Goal: Information Seeking & Learning: Learn about a topic

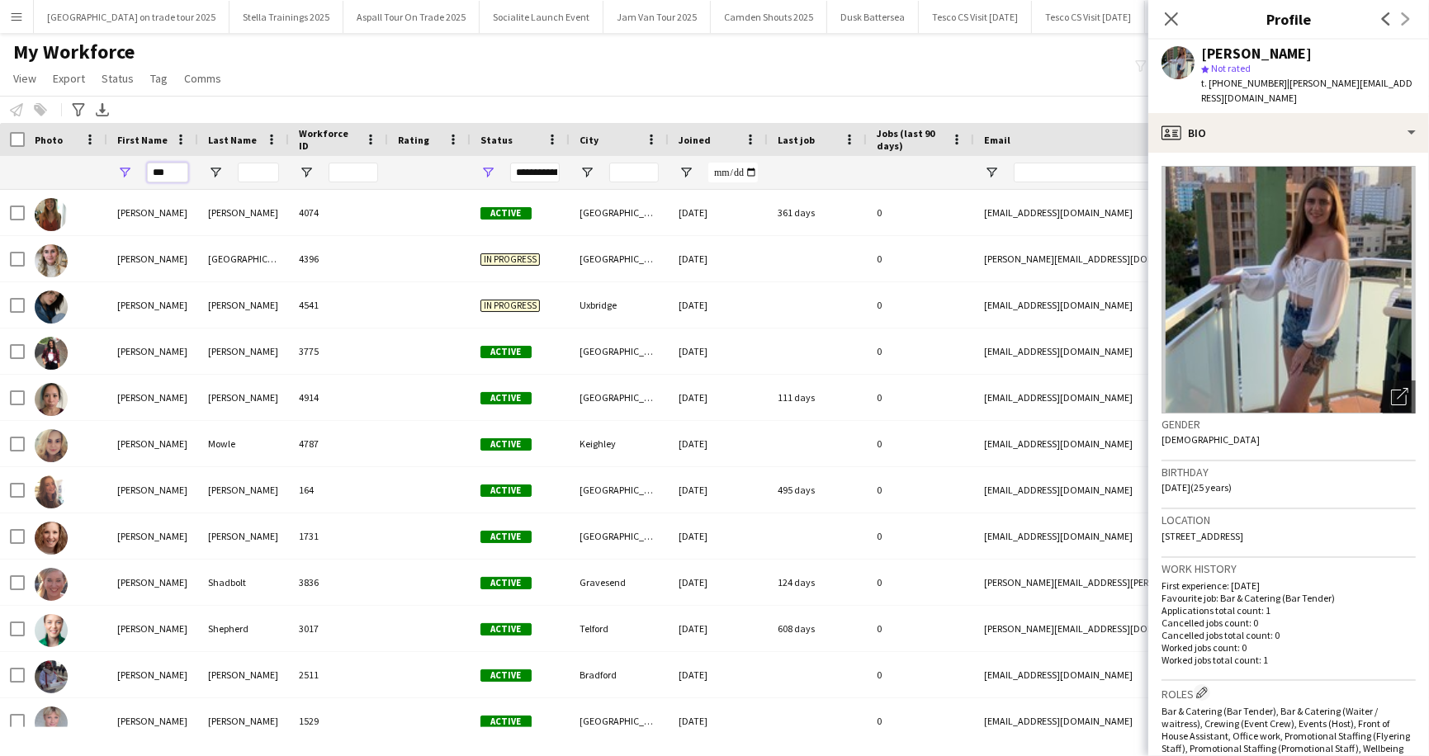
scroll to position [63, 0]
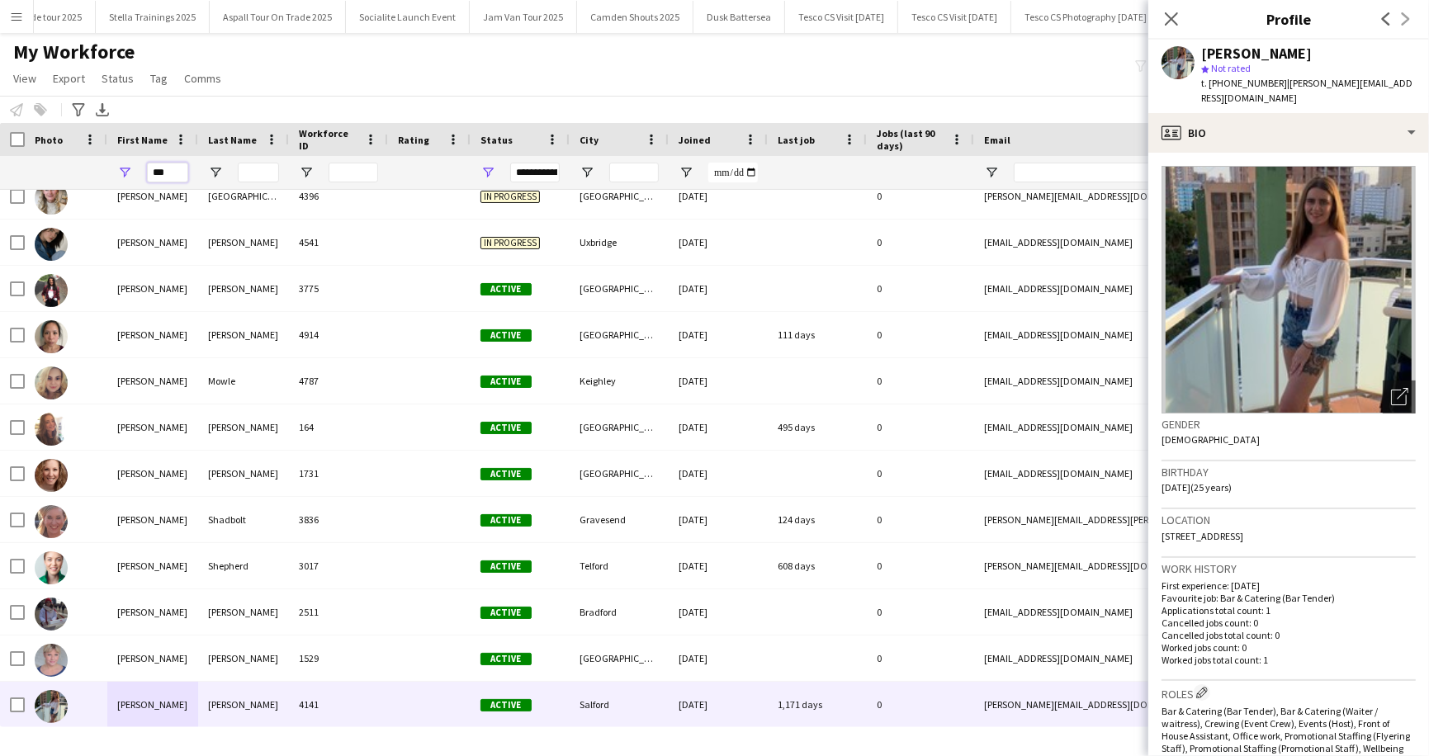
drag, startPoint x: 177, startPoint y: 168, endPoint x: 135, endPoint y: 168, distance: 41.3
click at [135, 168] on div "***" at bounding box center [152, 172] width 91 height 33
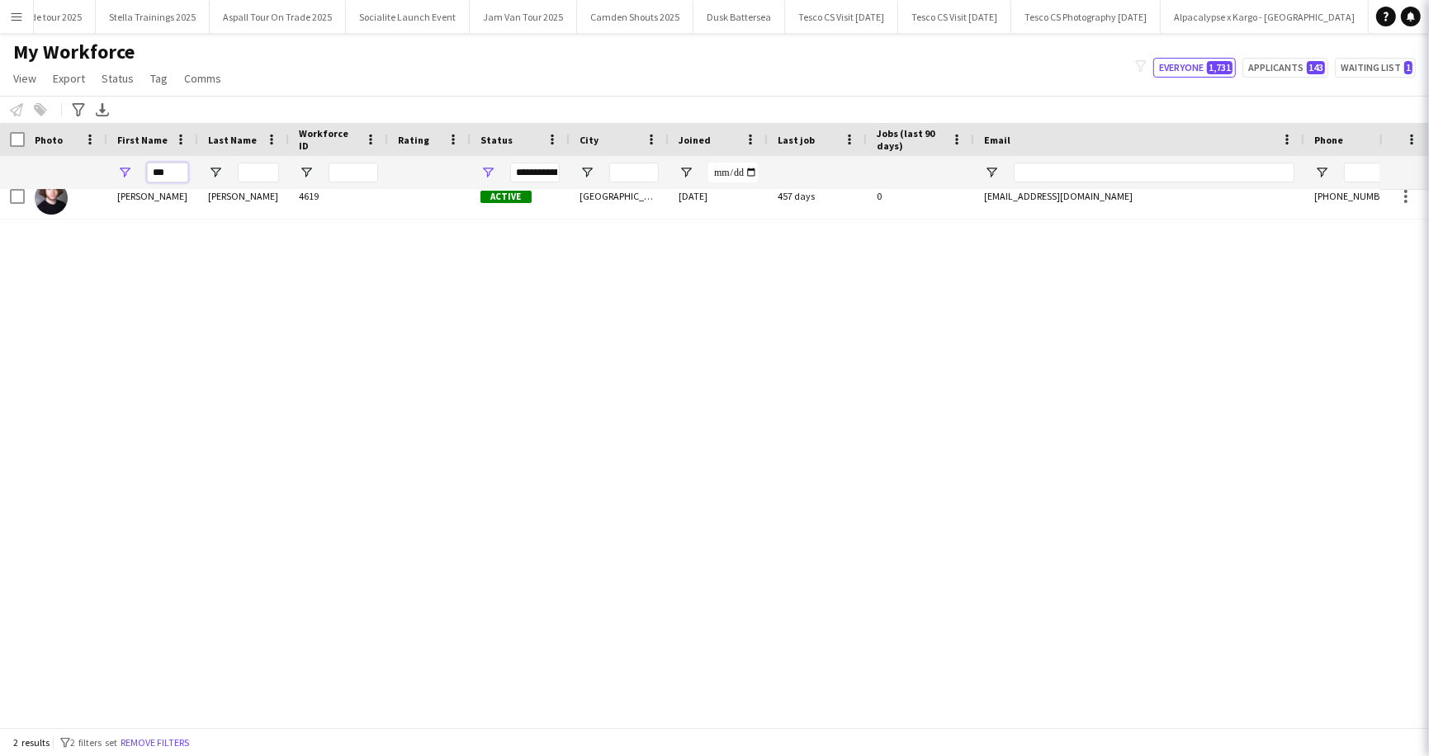
scroll to position [0, 0]
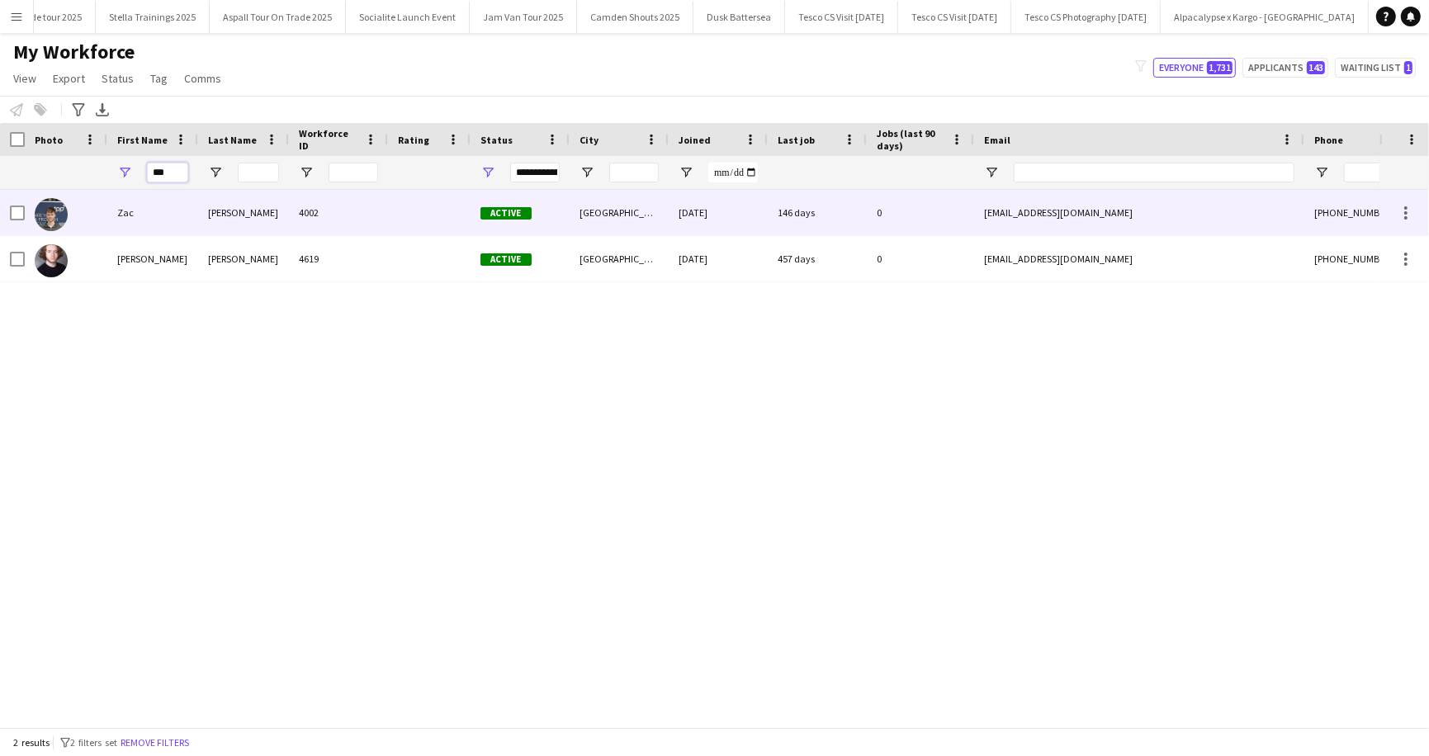
type input "***"
click at [155, 200] on div "Zac" at bounding box center [152, 212] width 91 height 45
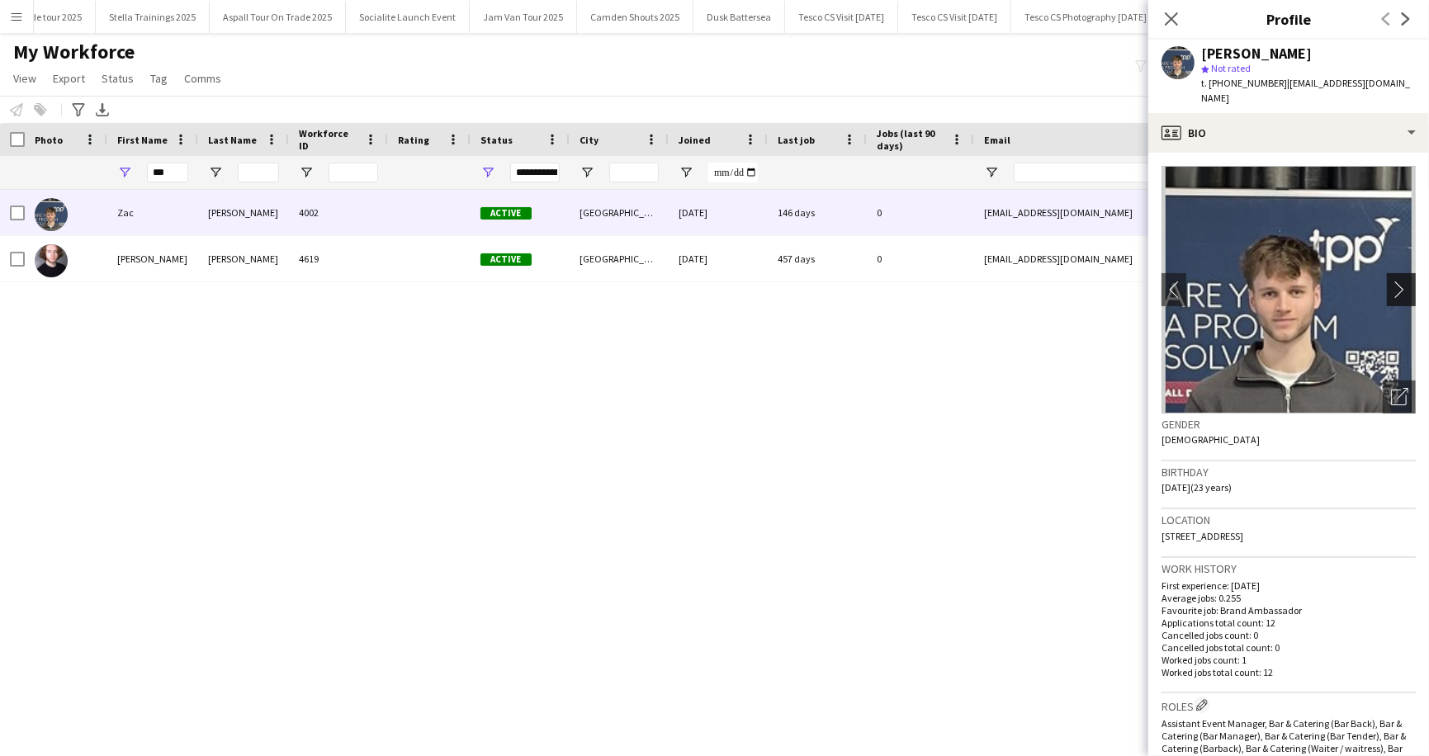
click at [1406, 281] on app-icon "chevron-right" at bounding box center [1404, 289] width 26 height 17
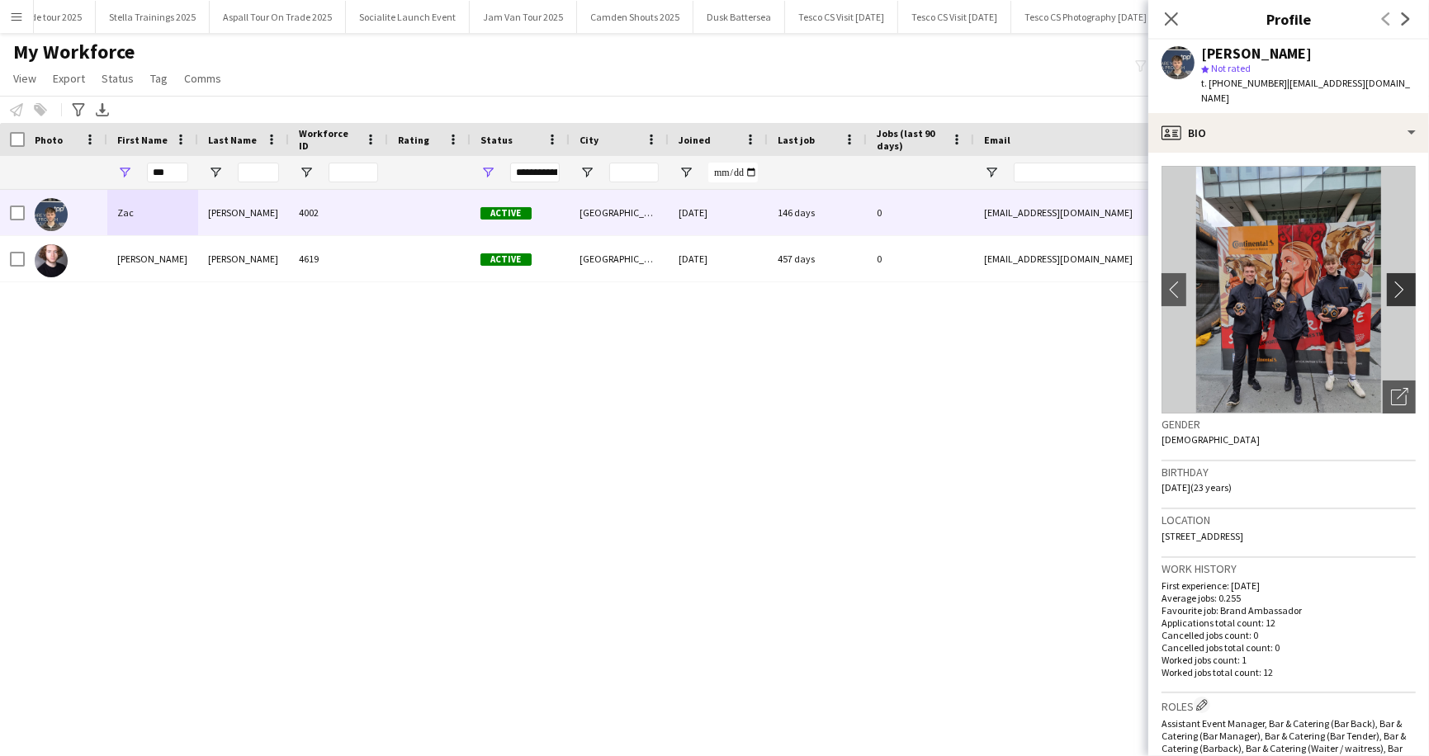
click at [1406, 281] on app-icon "chevron-right" at bounding box center [1404, 289] width 26 height 17
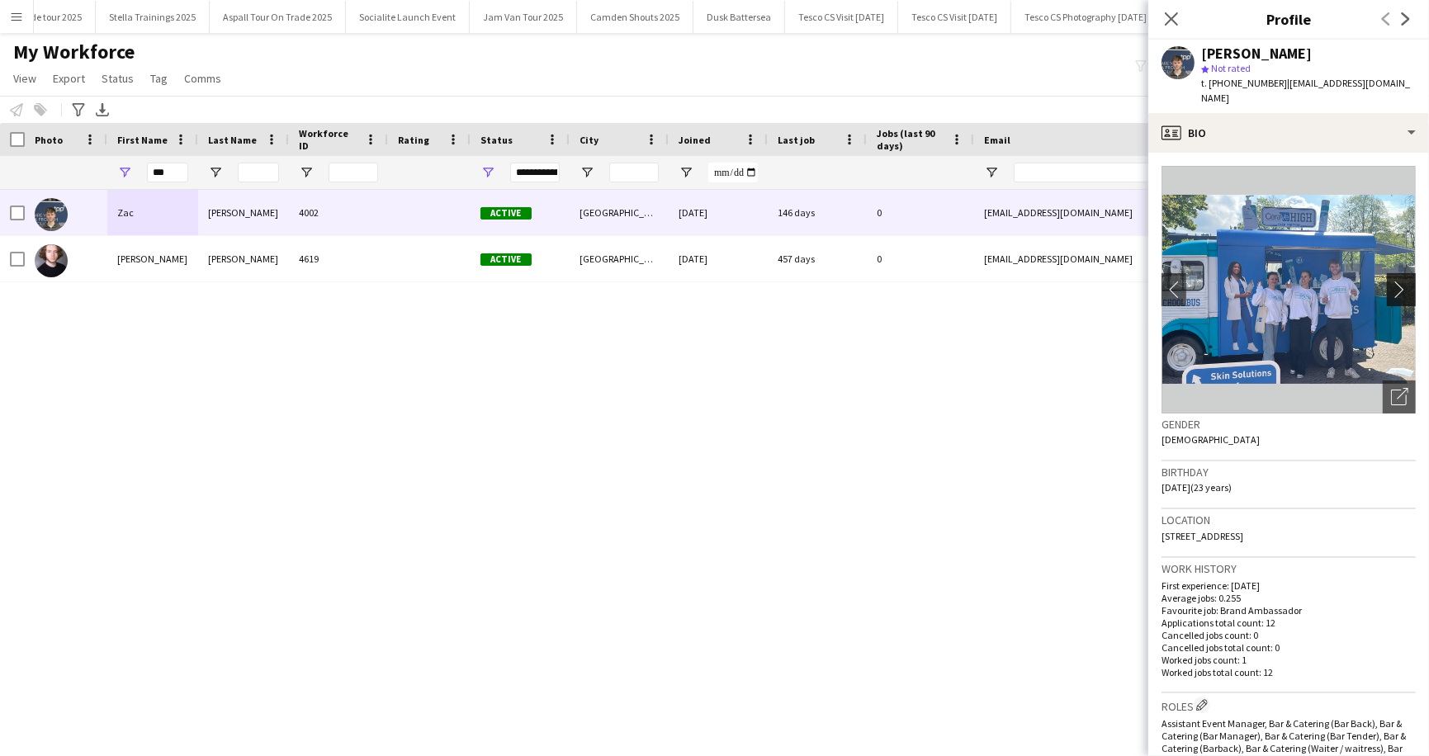
click at [1406, 281] on app-icon "chevron-right" at bounding box center [1404, 289] width 26 height 17
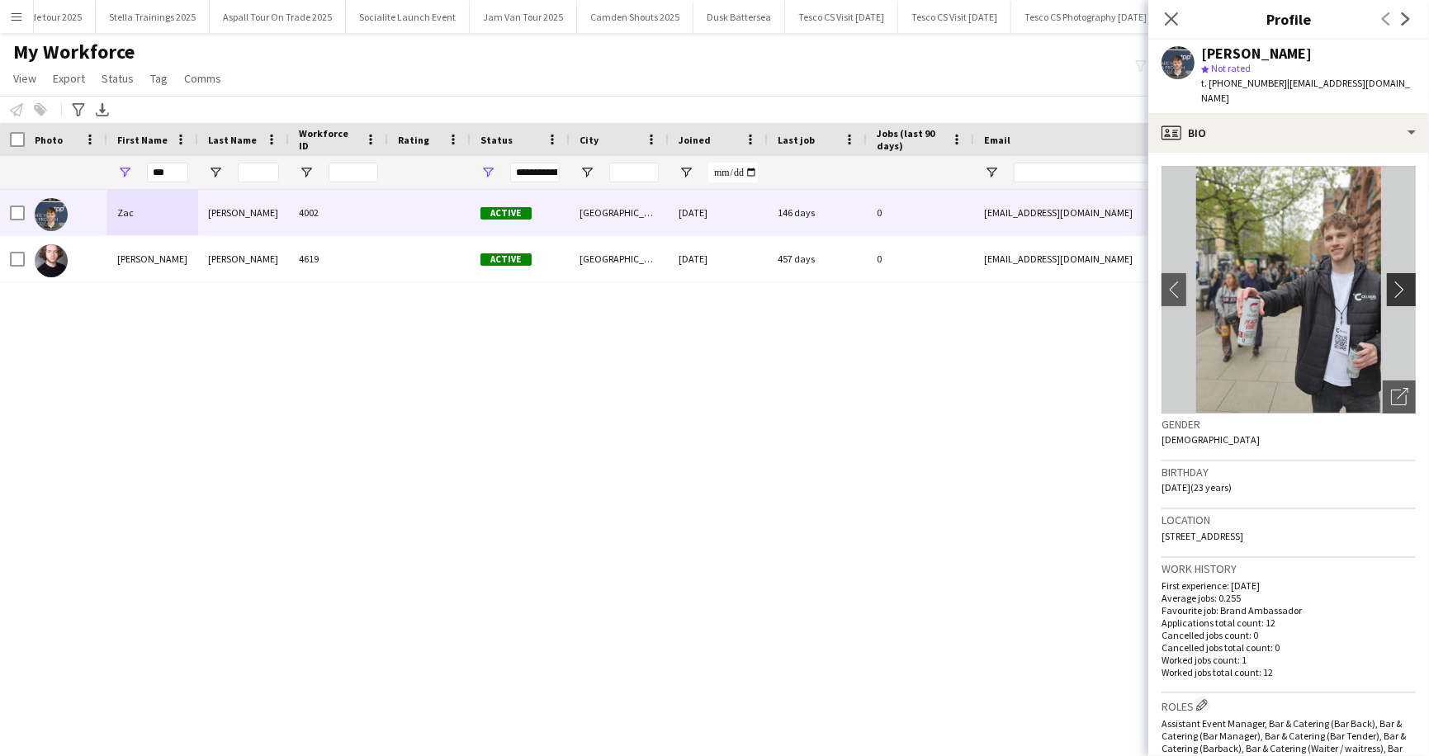
click at [1406, 281] on app-icon "chevron-right" at bounding box center [1404, 289] width 26 height 17
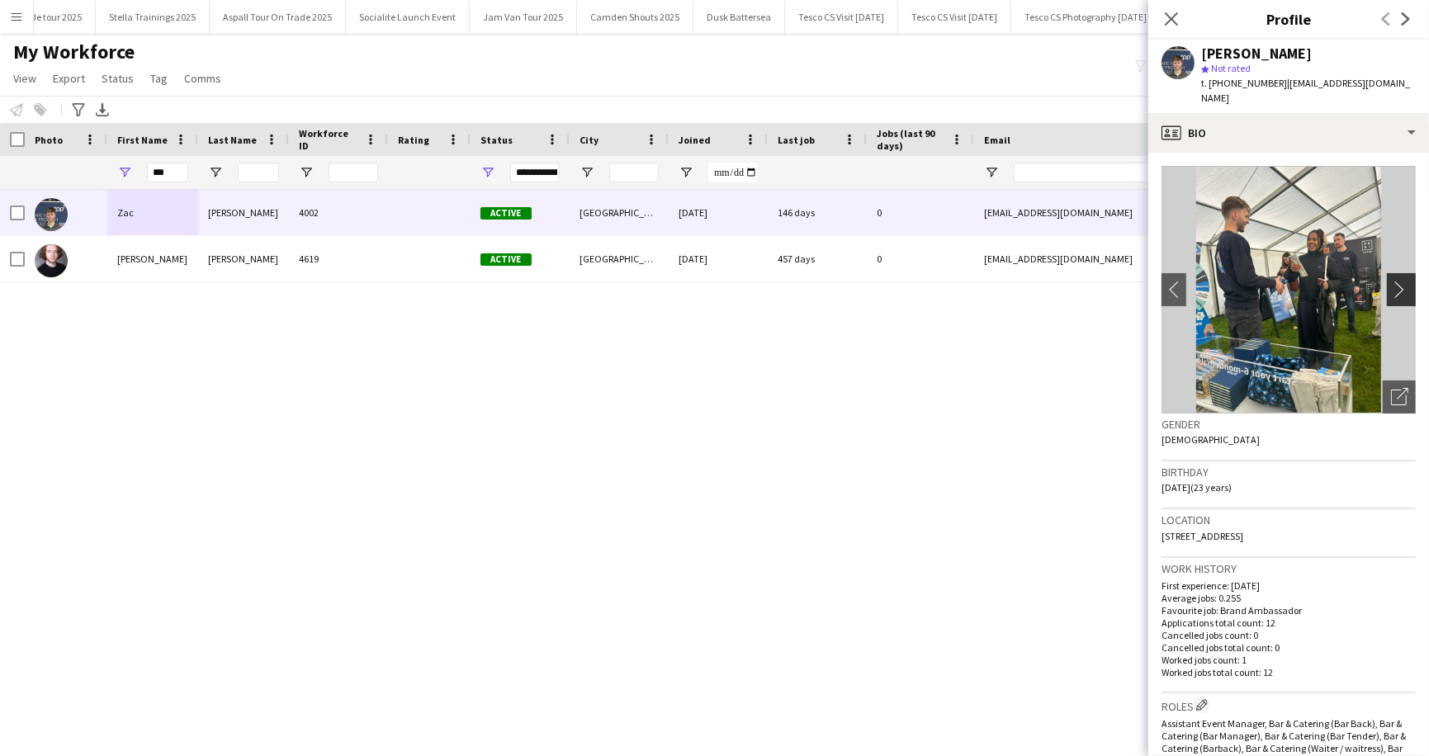
click at [1406, 281] on app-icon "chevron-right" at bounding box center [1404, 289] width 26 height 17
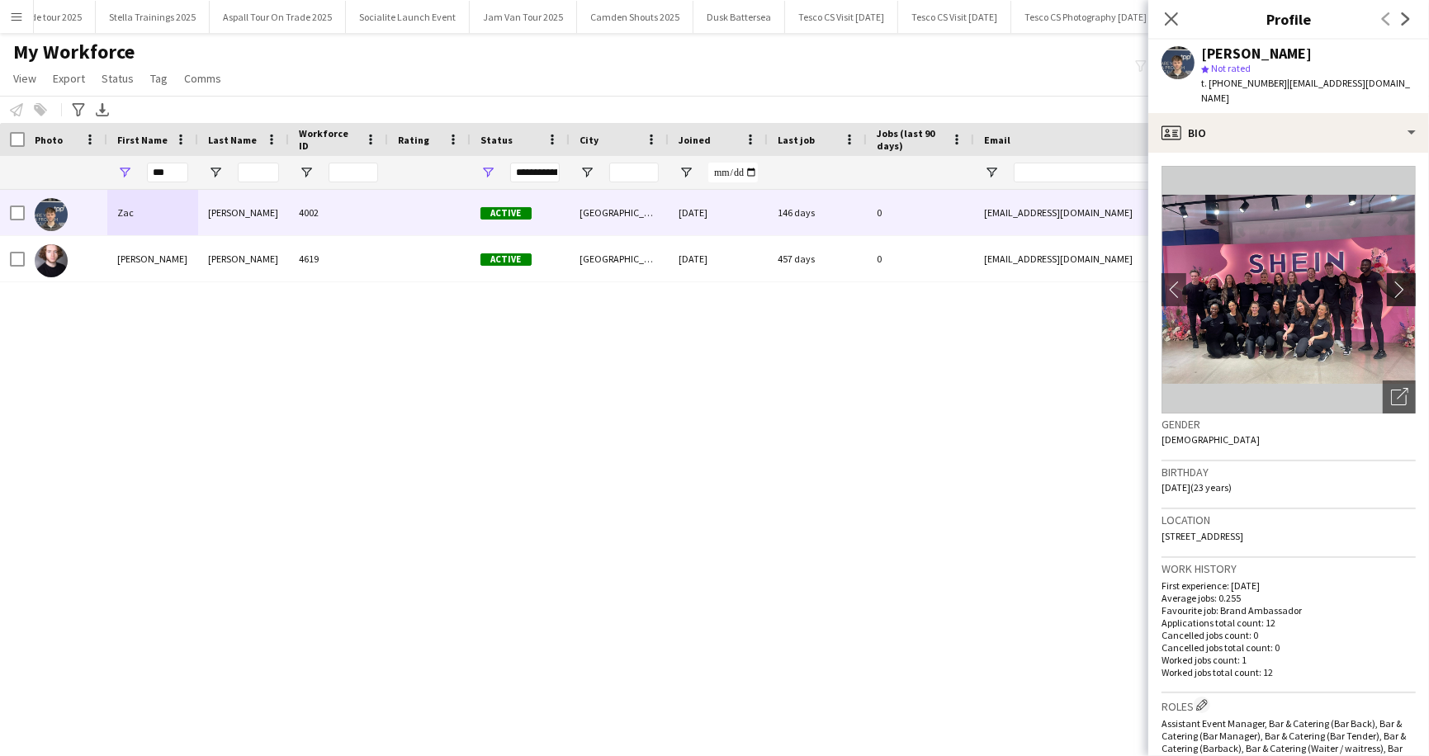
click at [1406, 281] on app-icon "chevron-right" at bounding box center [1404, 289] width 26 height 17
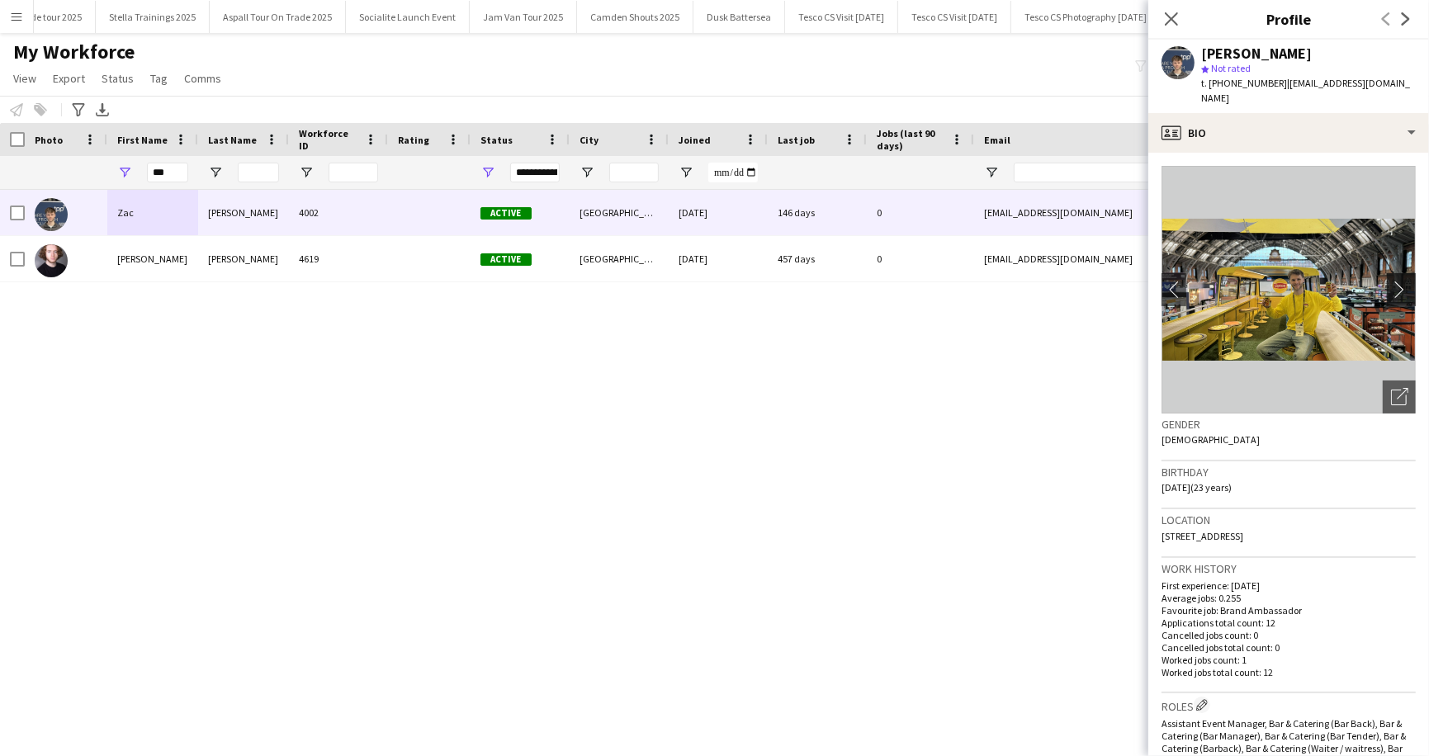
click at [1406, 281] on app-icon "chevron-right" at bounding box center [1404, 289] width 26 height 17
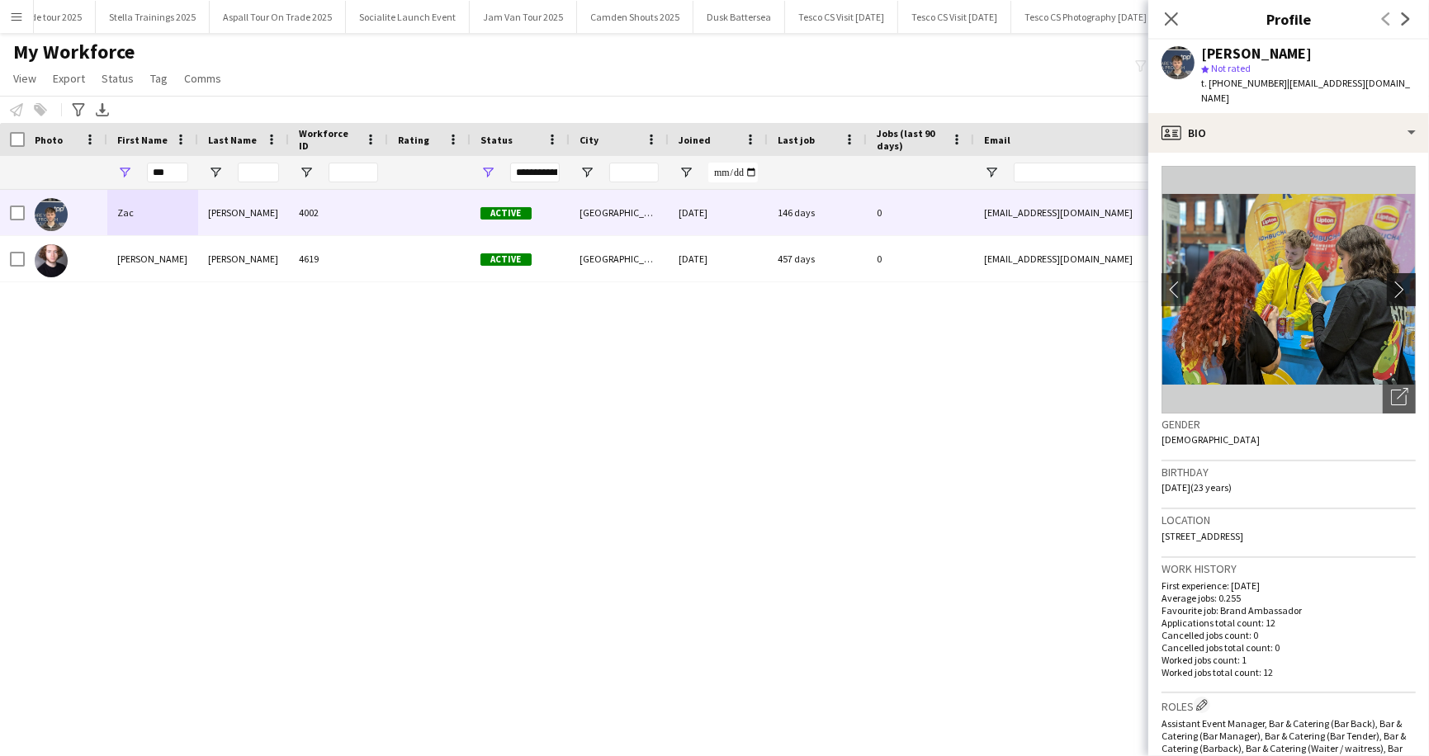
click at [1406, 281] on app-icon "chevron-right" at bounding box center [1404, 289] width 26 height 17
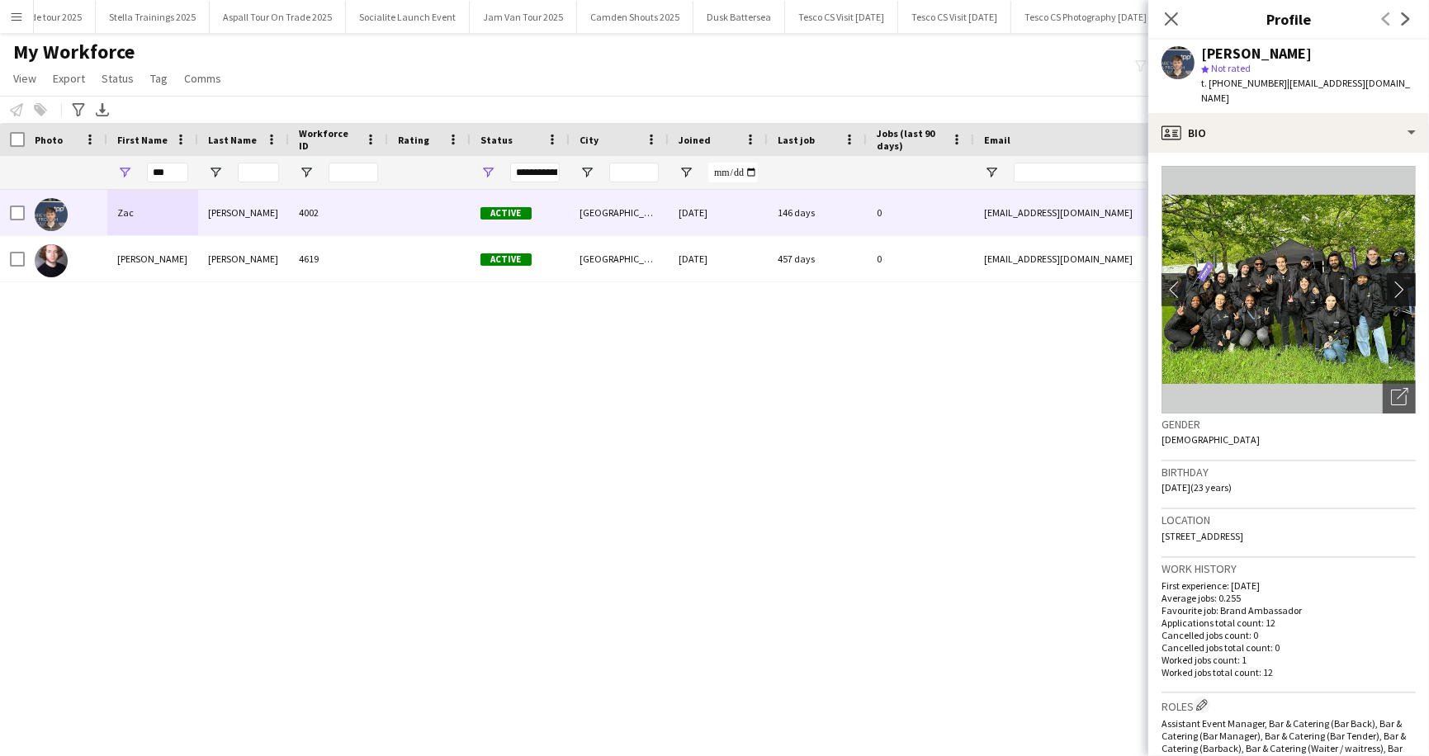
click at [1406, 281] on app-icon "chevron-right" at bounding box center [1404, 289] width 26 height 17
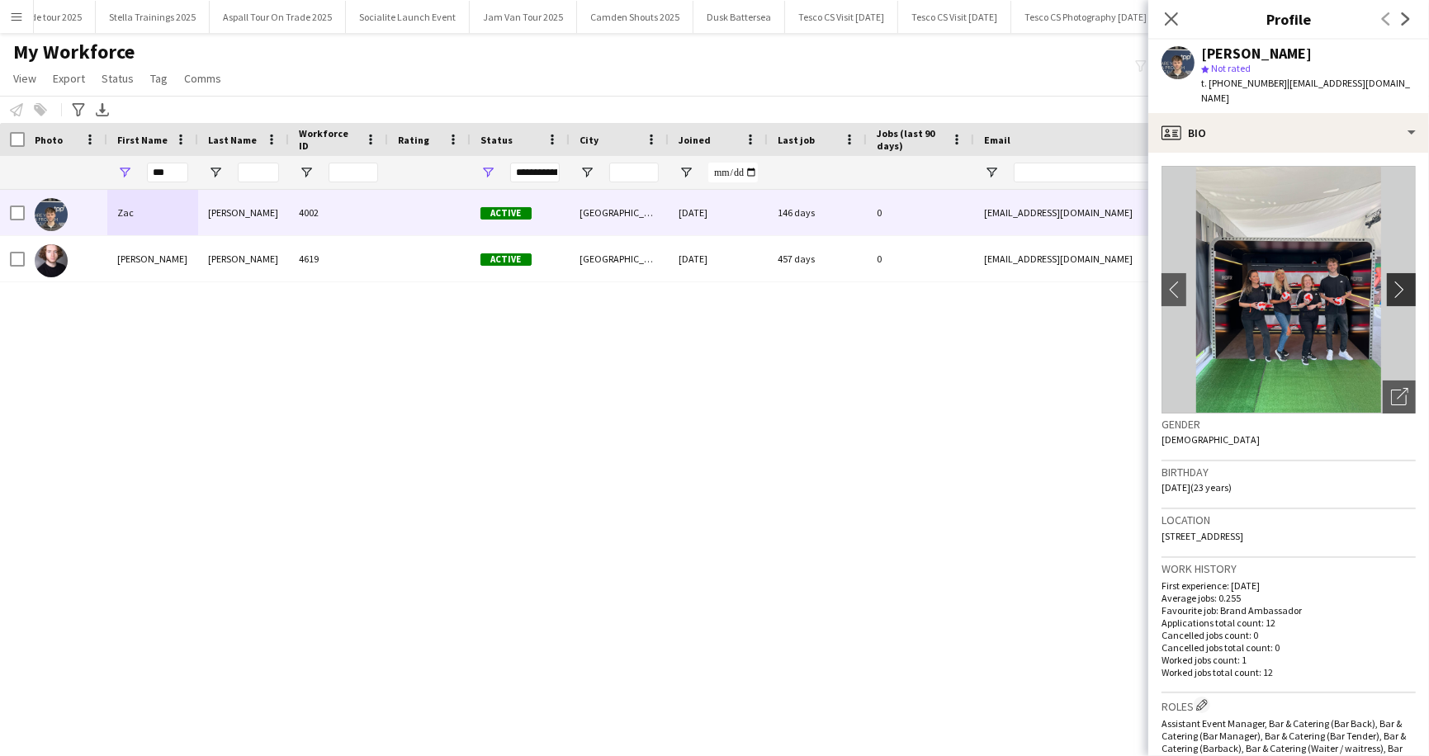
click at [1406, 281] on app-icon "chevron-right" at bounding box center [1404, 289] width 26 height 17
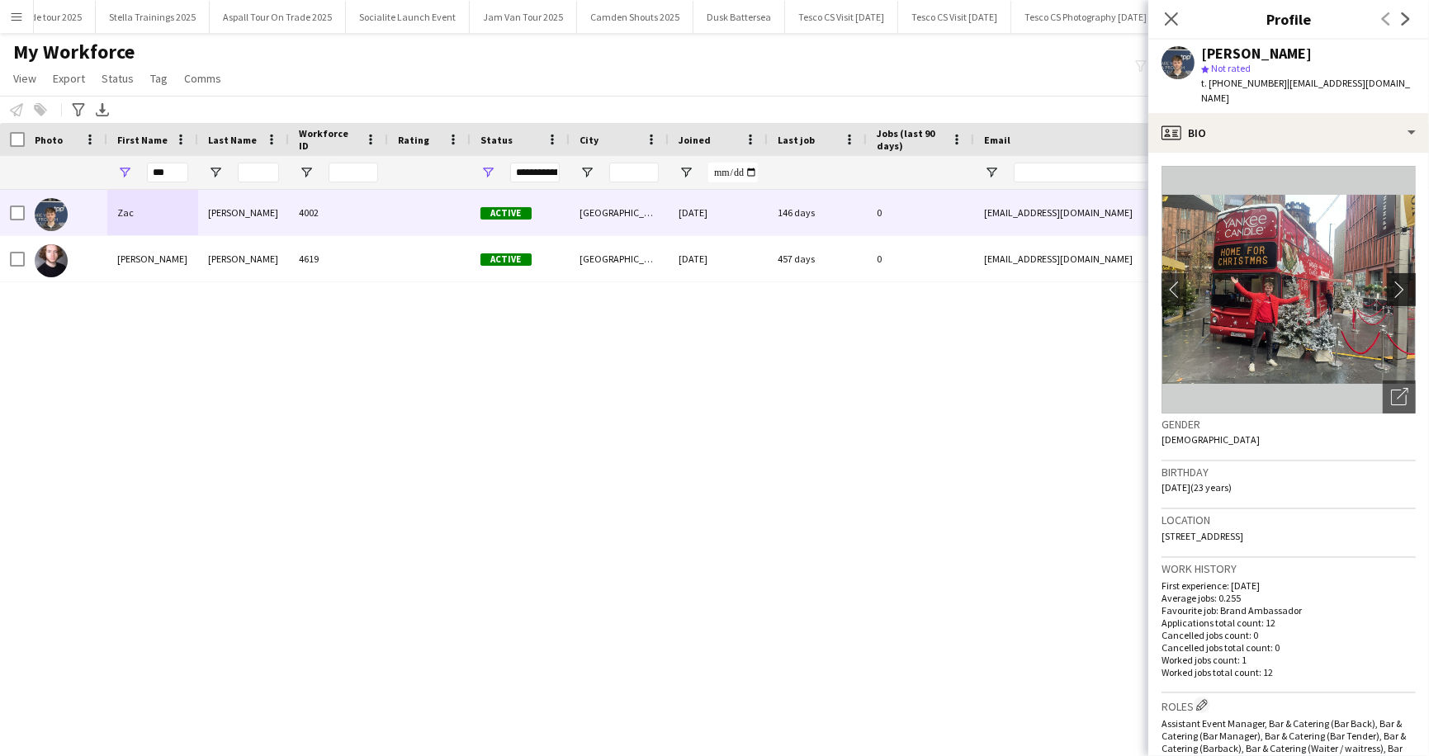
click at [1406, 281] on app-icon "chevron-right" at bounding box center [1404, 289] width 26 height 17
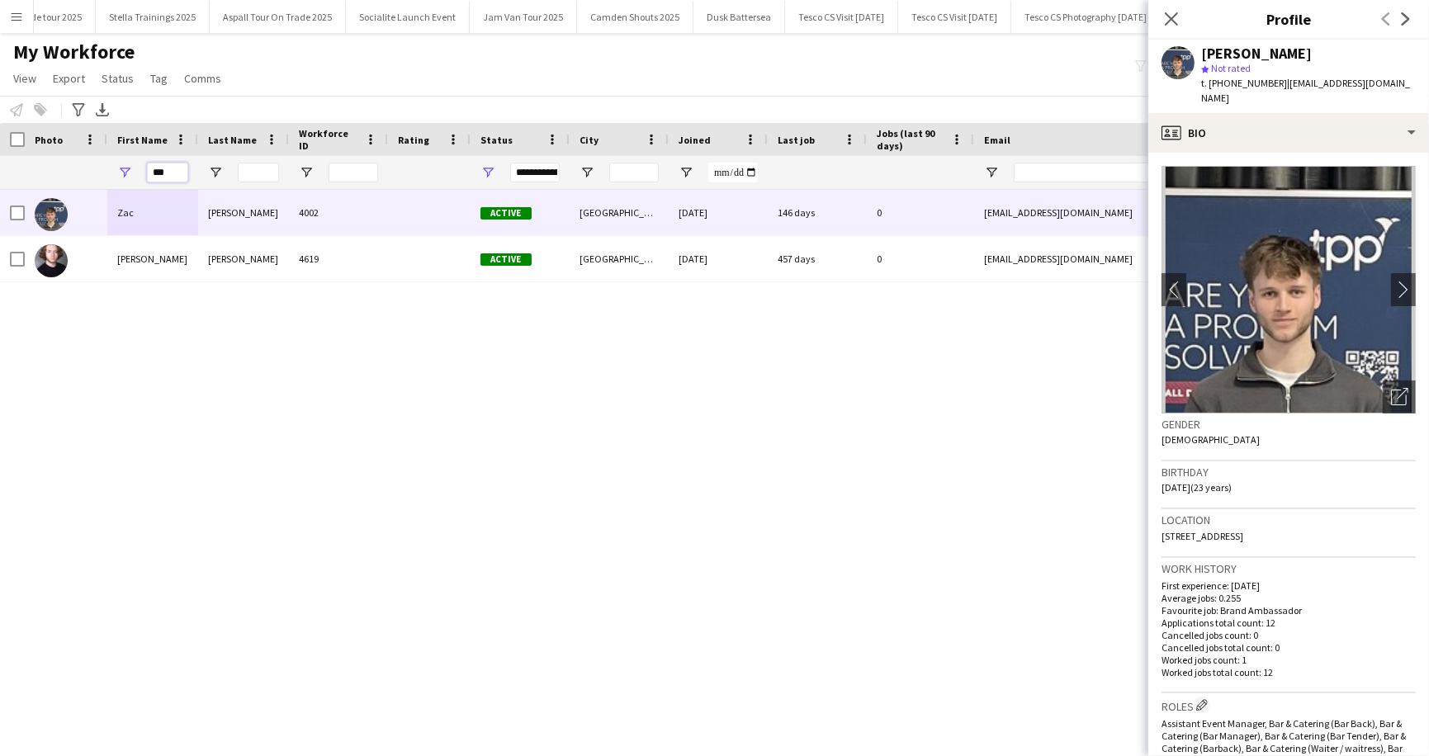
click at [170, 173] on input "***" at bounding box center [167, 173] width 41 height 20
type input "*"
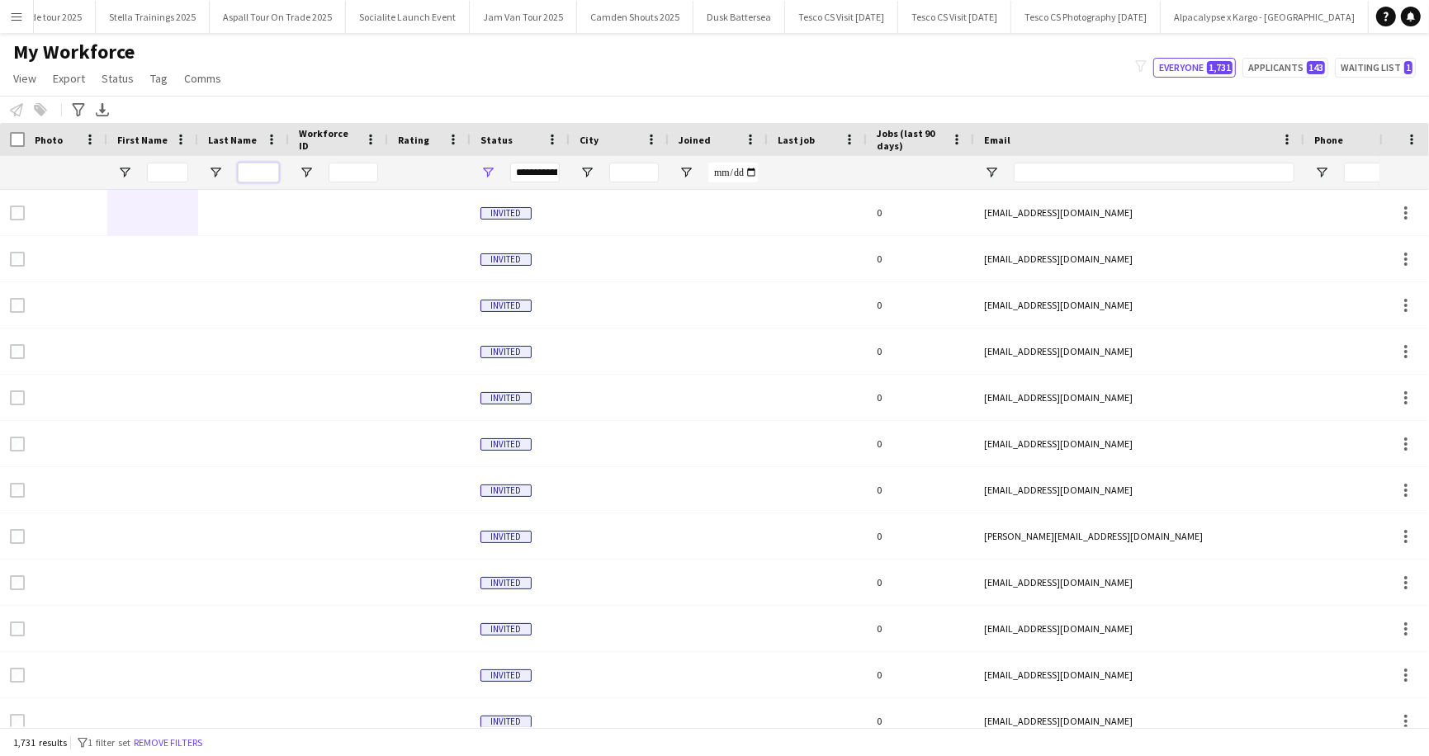
click at [249, 168] on input "Last Name Filter Input" at bounding box center [258, 173] width 41 height 20
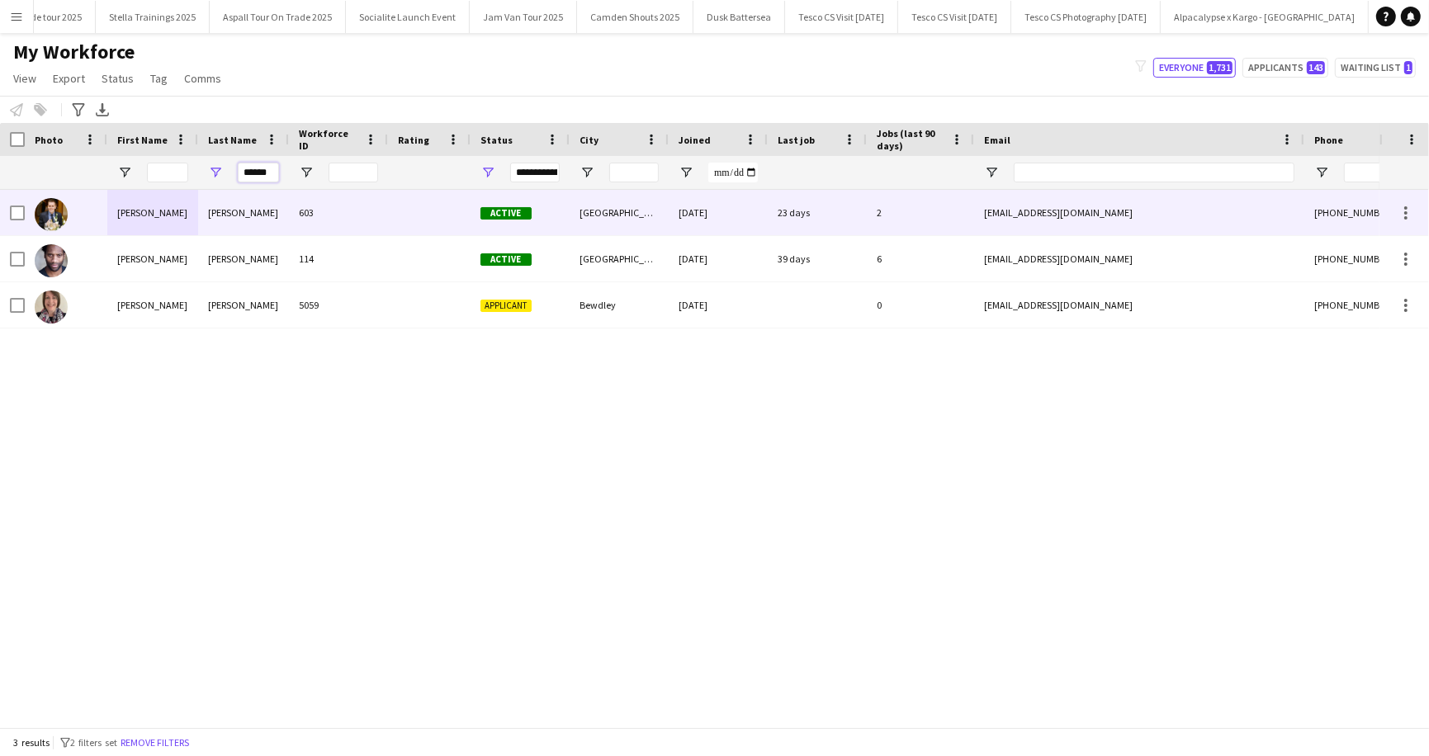
type input "******"
click at [233, 219] on div "[PERSON_NAME]" at bounding box center [243, 212] width 91 height 45
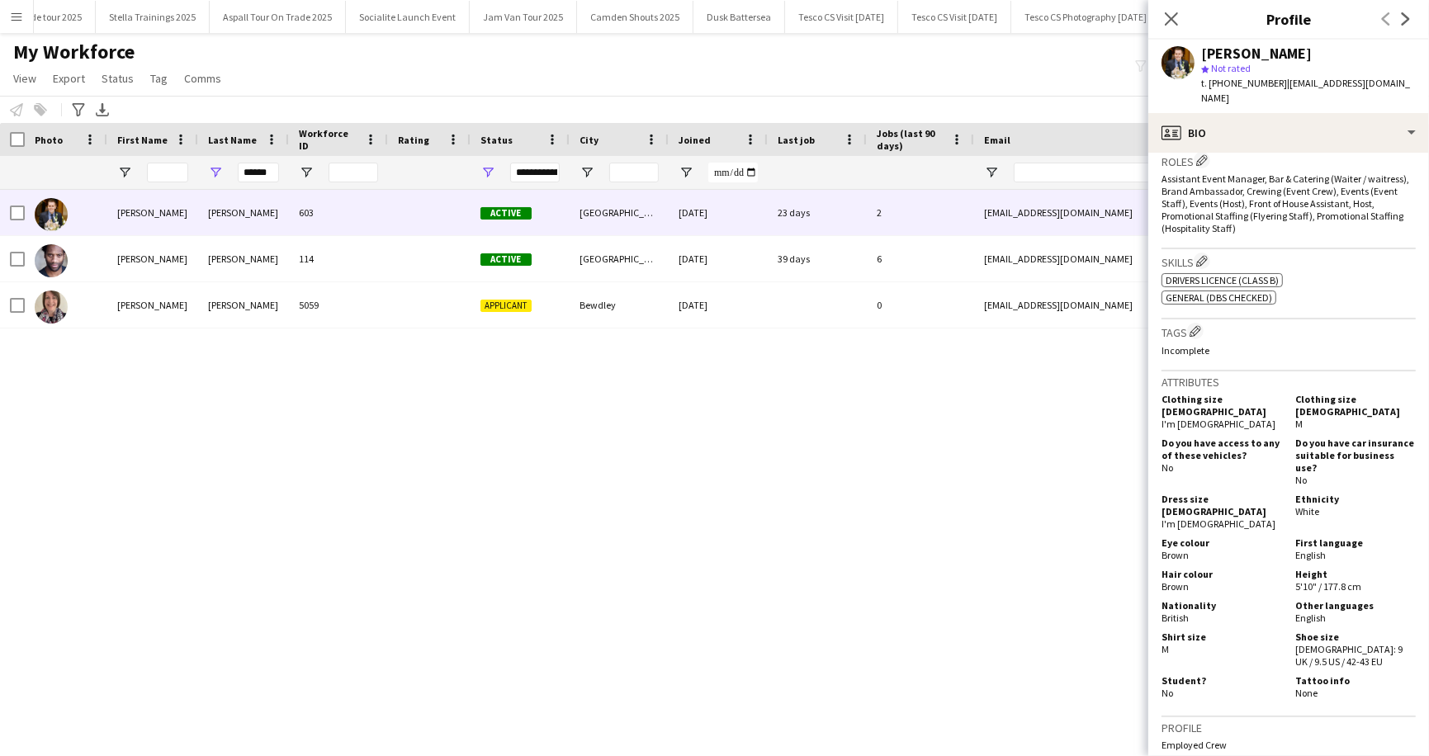
scroll to position [847, 0]
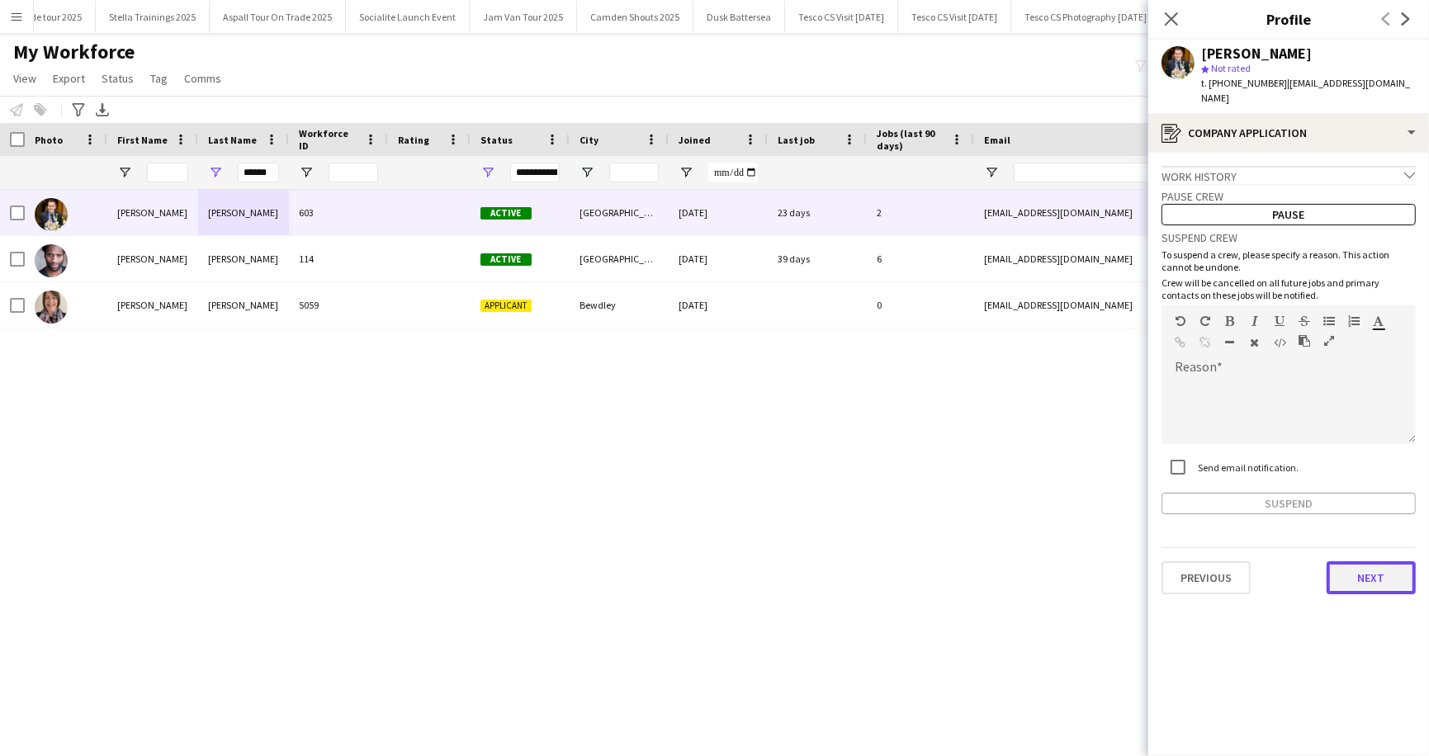
click at [1370, 562] on button "Next" at bounding box center [1371, 577] width 89 height 33
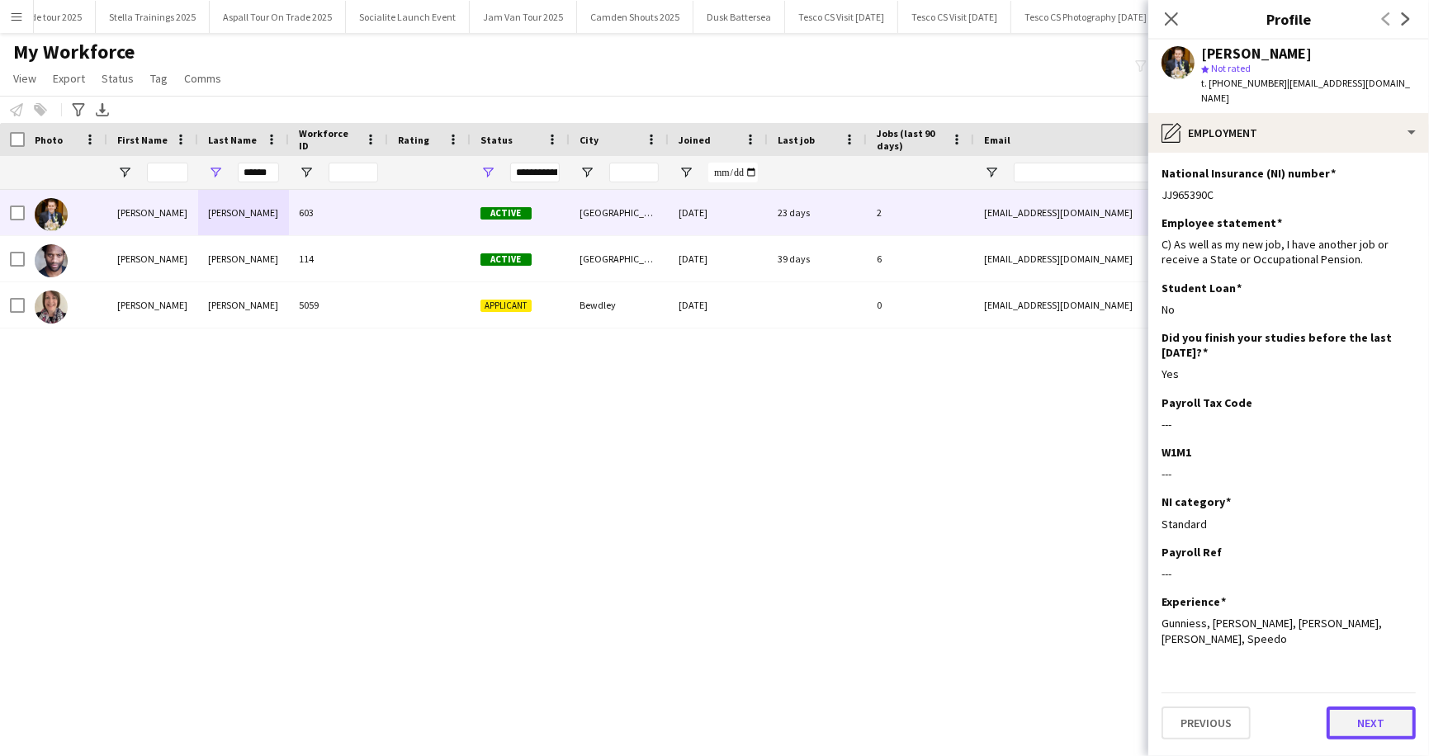
click at [1376, 707] on button "Next" at bounding box center [1371, 723] width 89 height 33
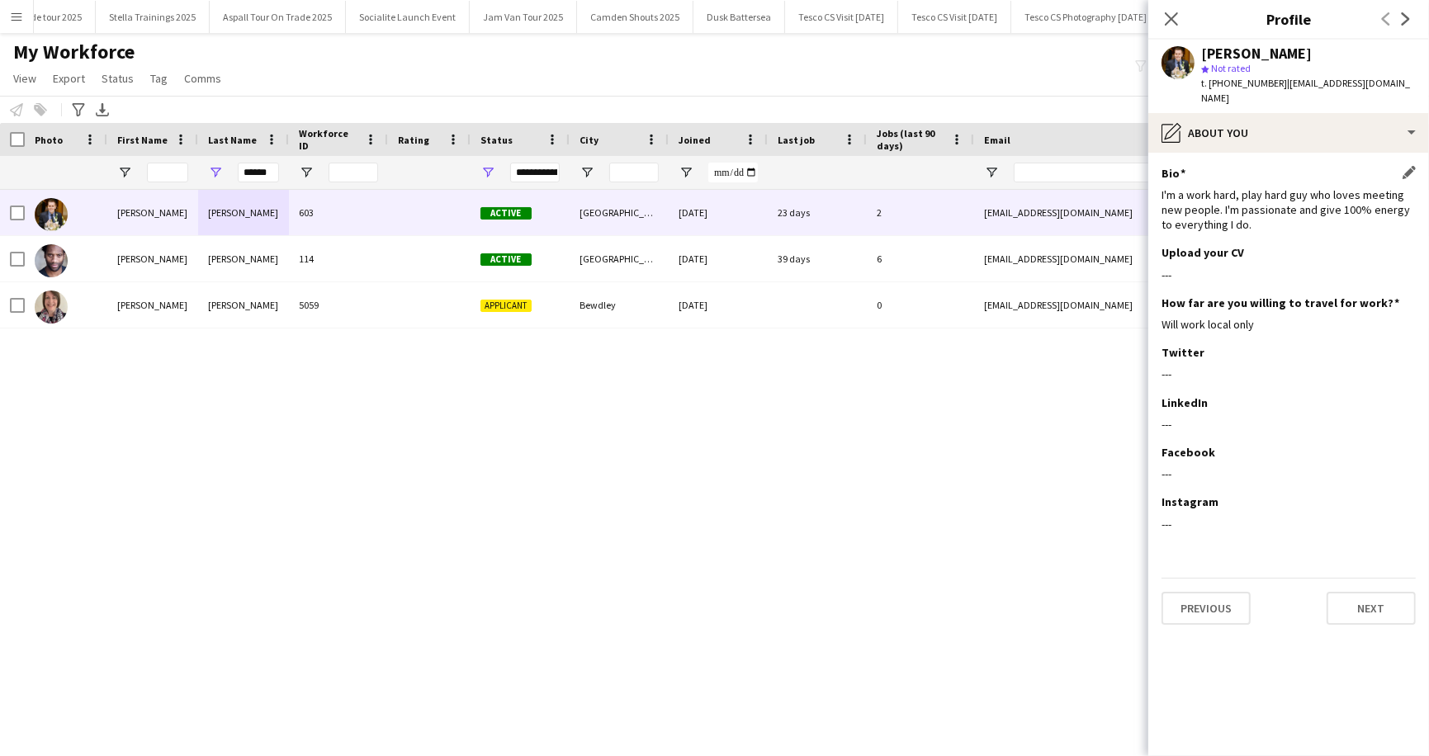
drag, startPoint x: 1162, startPoint y: 177, endPoint x: 1237, endPoint y: 207, distance: 80.3
click at [1237, 207] on div "I'm a work hard, play hard guy who loves meeting new people. I'm passionate and…" at bounding box center [1289, 209] width 254 height 45
drag, startPoint x: 1162, startPoint y: 178, endPoint x: 1266, endPoint y: 206, distance: 108.8
click at [1266, 206] on div "I'm a work hard, play hard guy who loves meeting new people. I'm passionate and…" at bounding box center [1289, 209] width 254 height 45
copy div "I'm a work hard, play hard guy who loves meeting new people. I'm passionate and…"
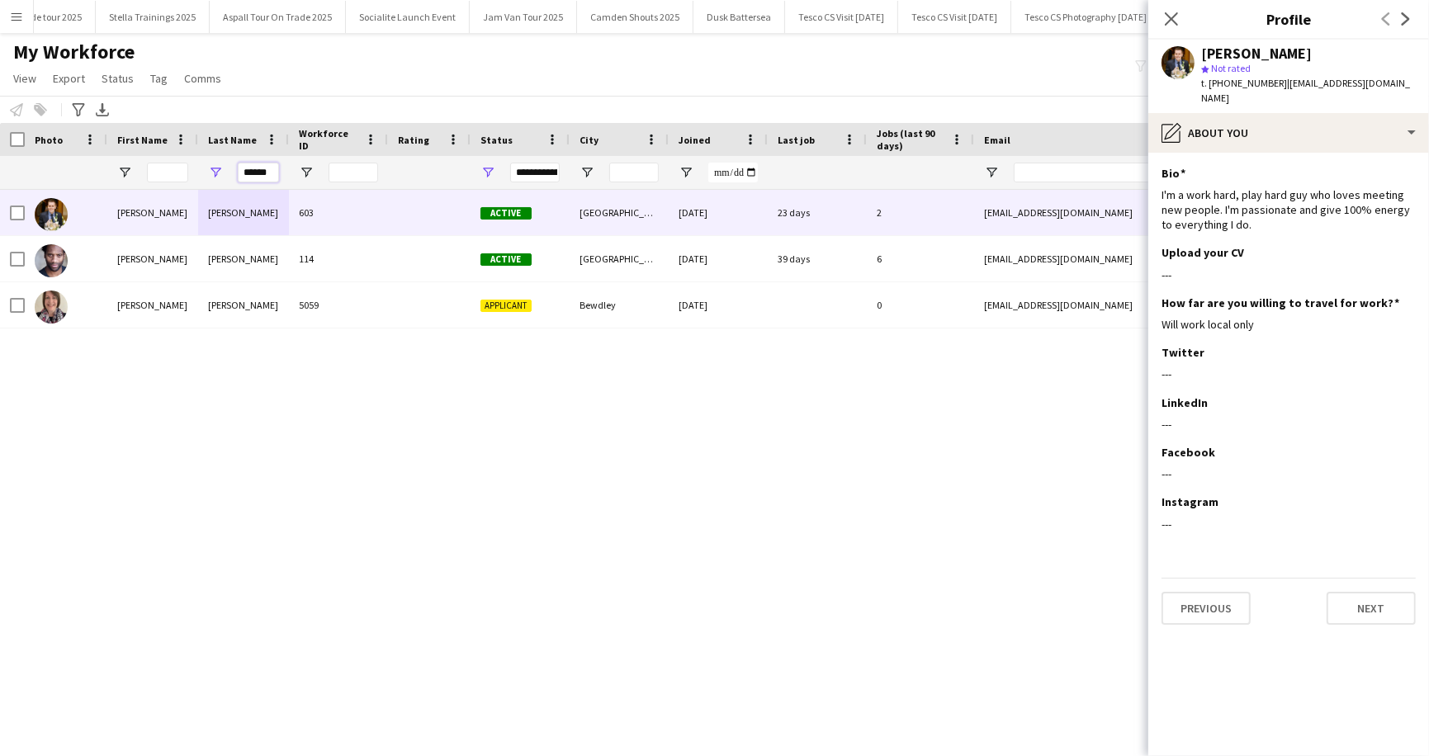
drag, startPoint x: 242, startPoint y: 171, endPoint x: 273, endPoint y: 171, distance: 31.4
click at [273, 171] on input "******" at bounding box center [258, 173] width 41 height 20
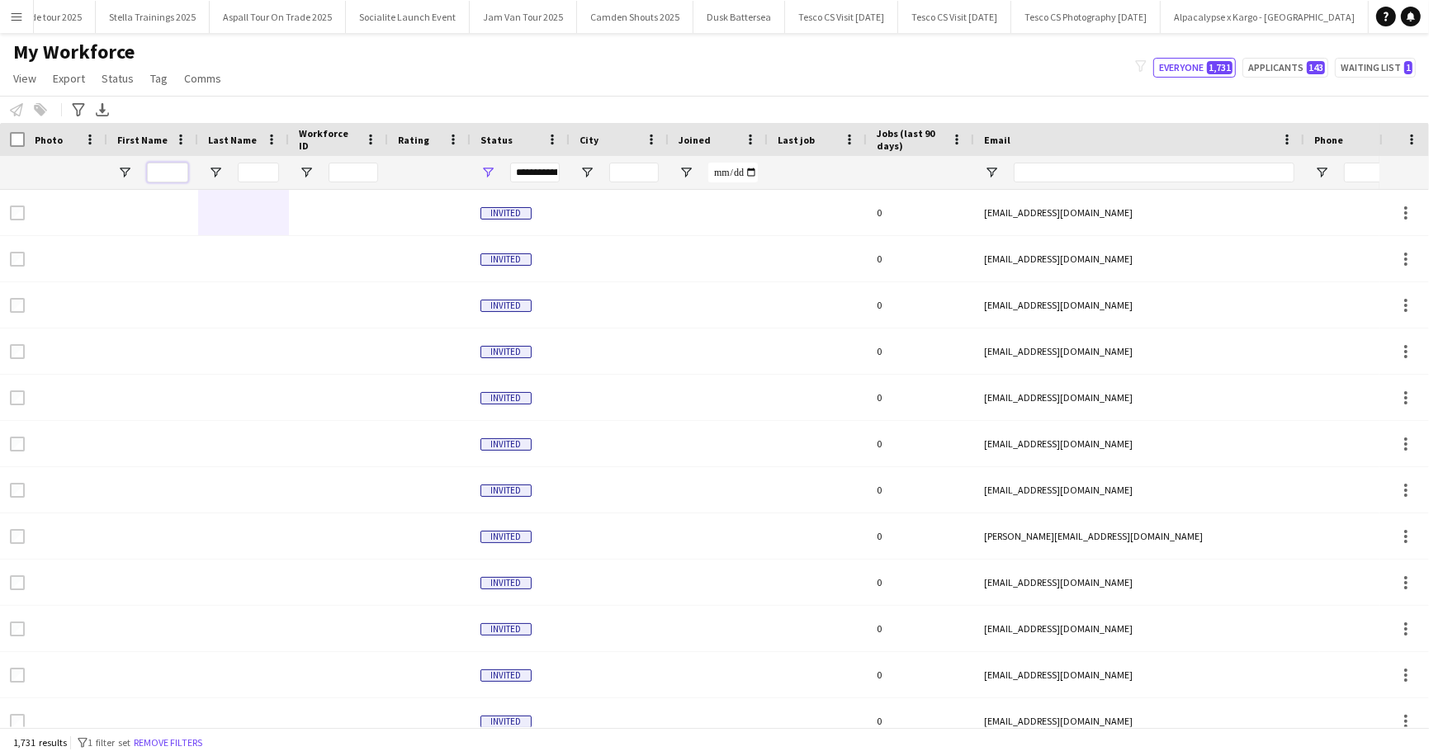
click at [159, 174] on input "First Name Filter Input" at bounding box center [167, 173] width 41 height 20
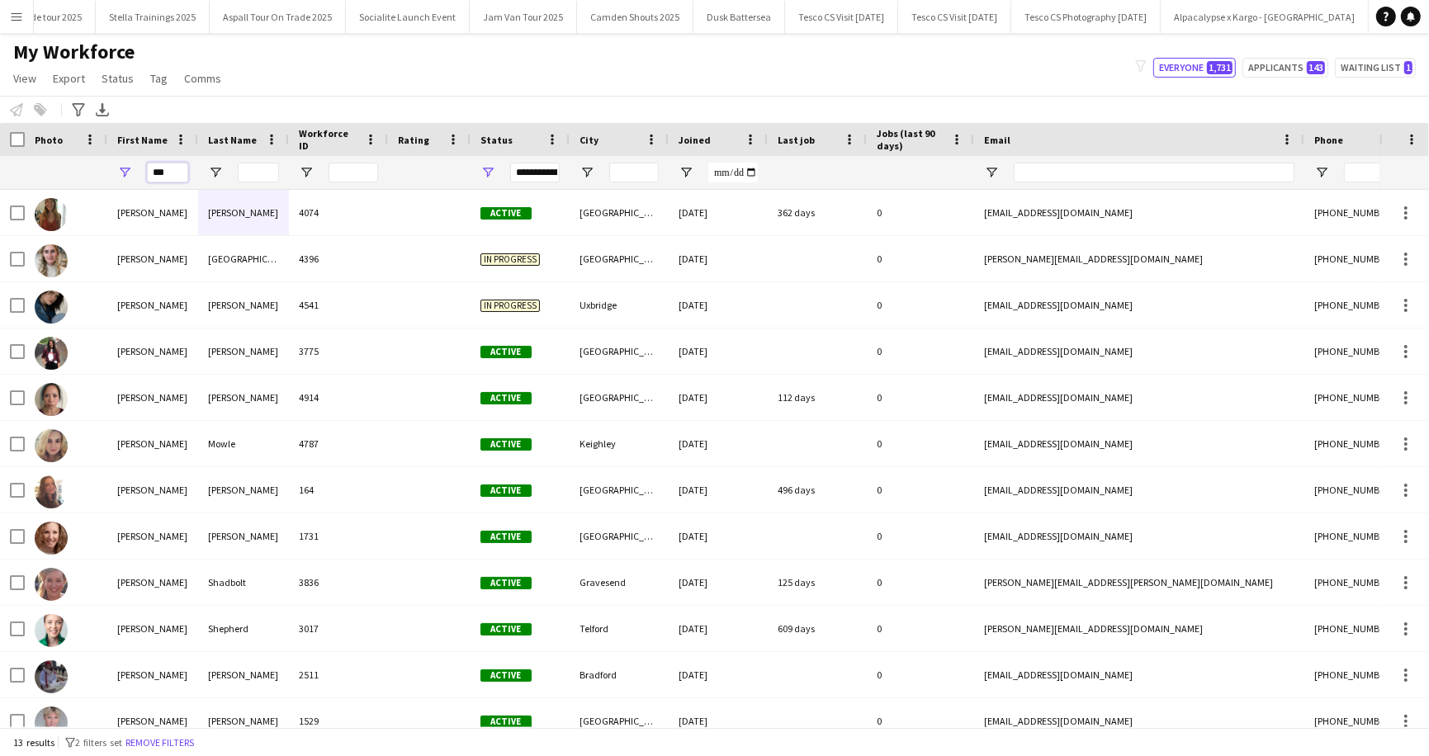
type input "***"
click at [249, 171] on input "Last Name Filter Input" at bounding box center [258, 173] width 41 height 20
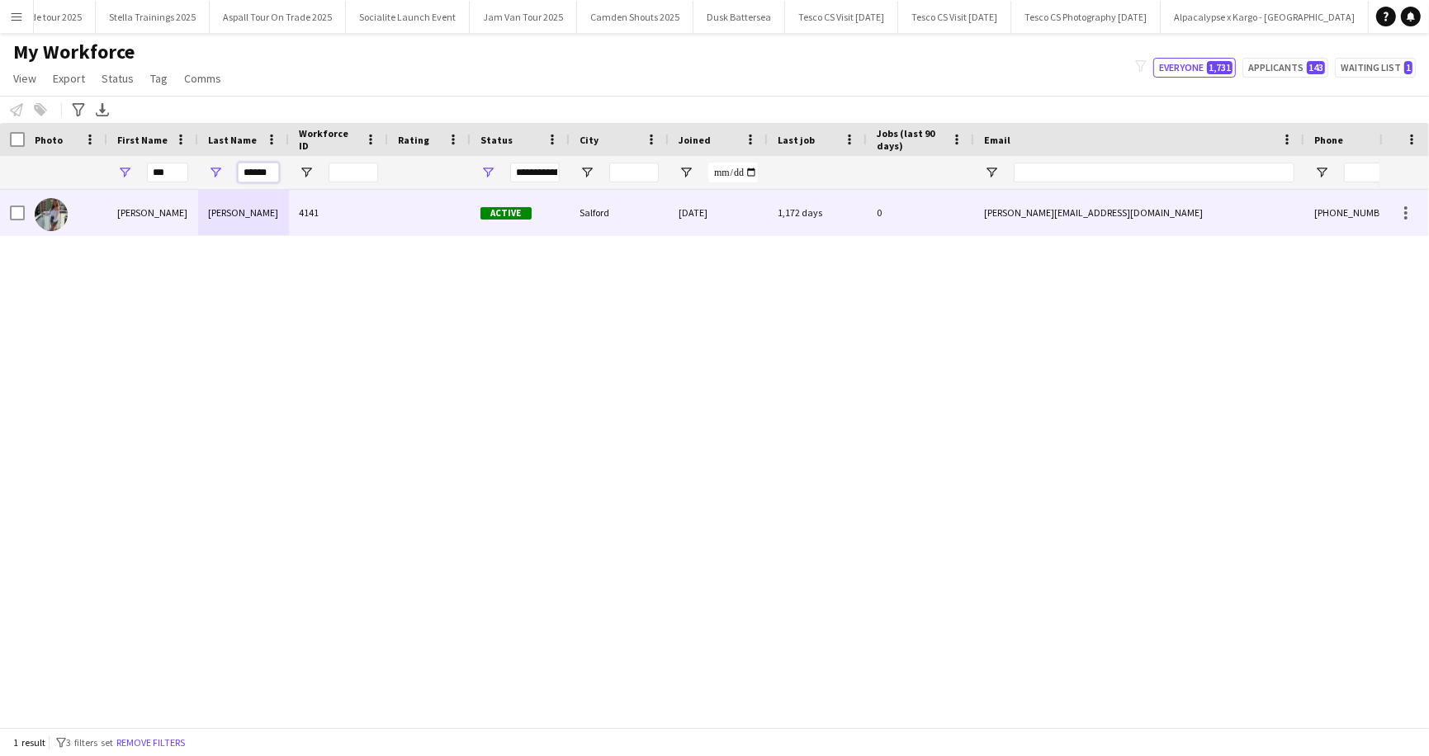
type input "******"
click at [223, 215] on div "[PERSON_NAME]" at bounding box center [243, 212] width 91 height 45
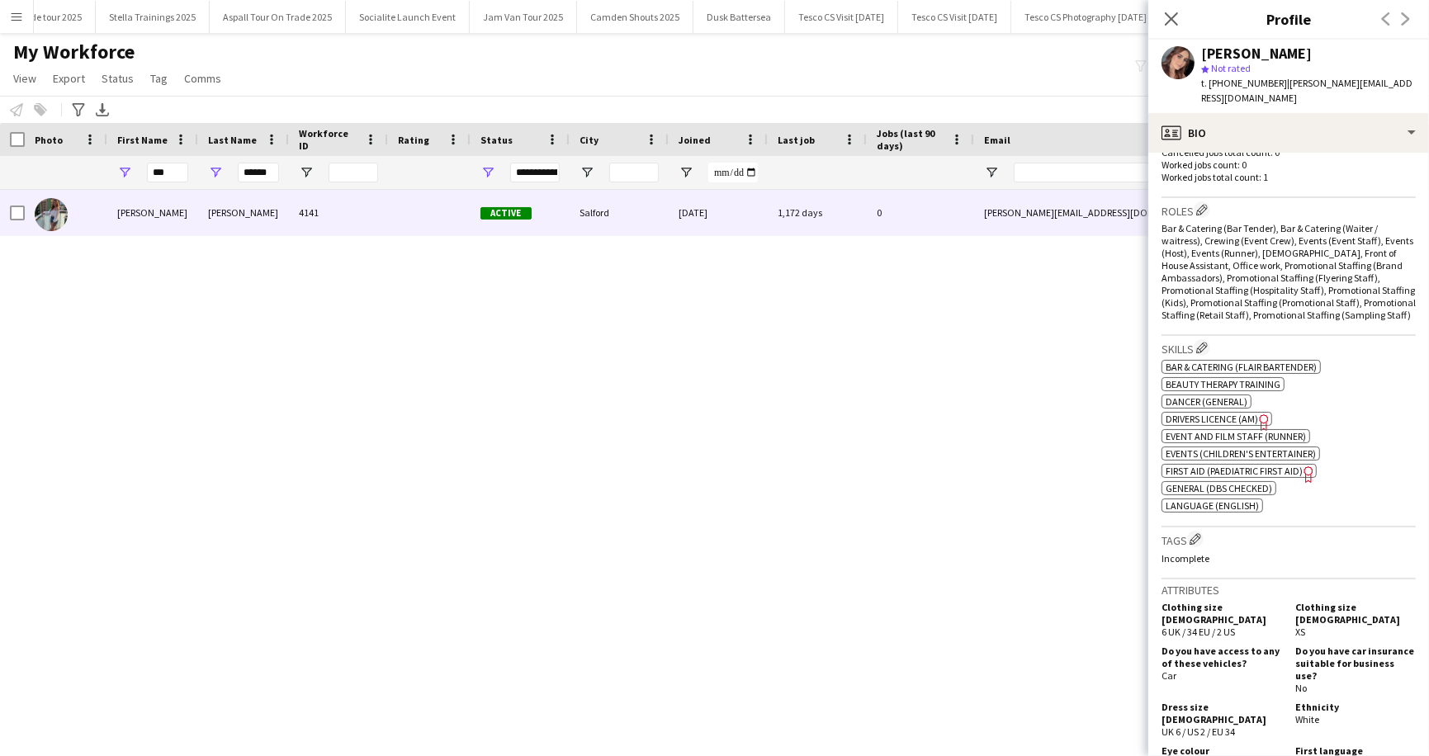
scroll to position [479, 0]
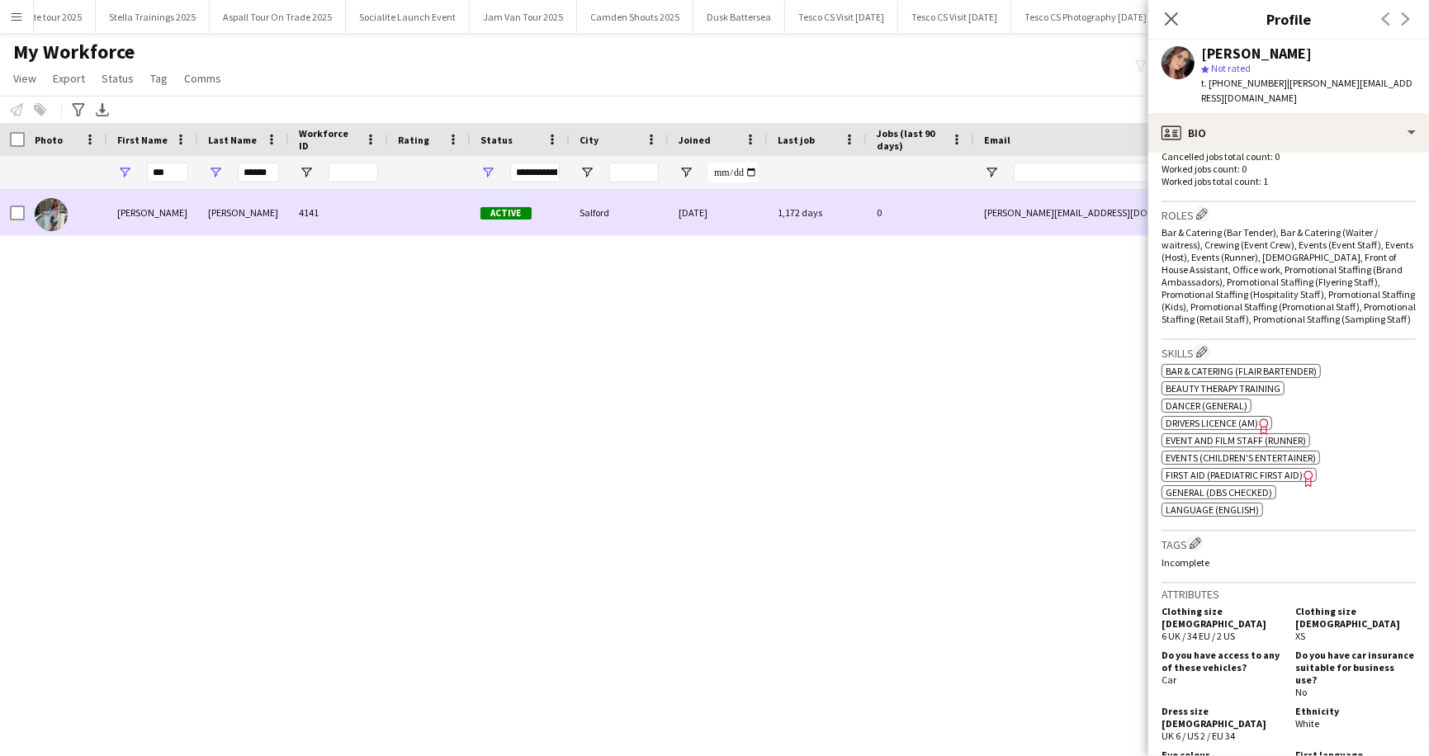
click at [151, 217] on div "[PERSON_NAME]" at bounding box center [152, 212] width 91 height 45
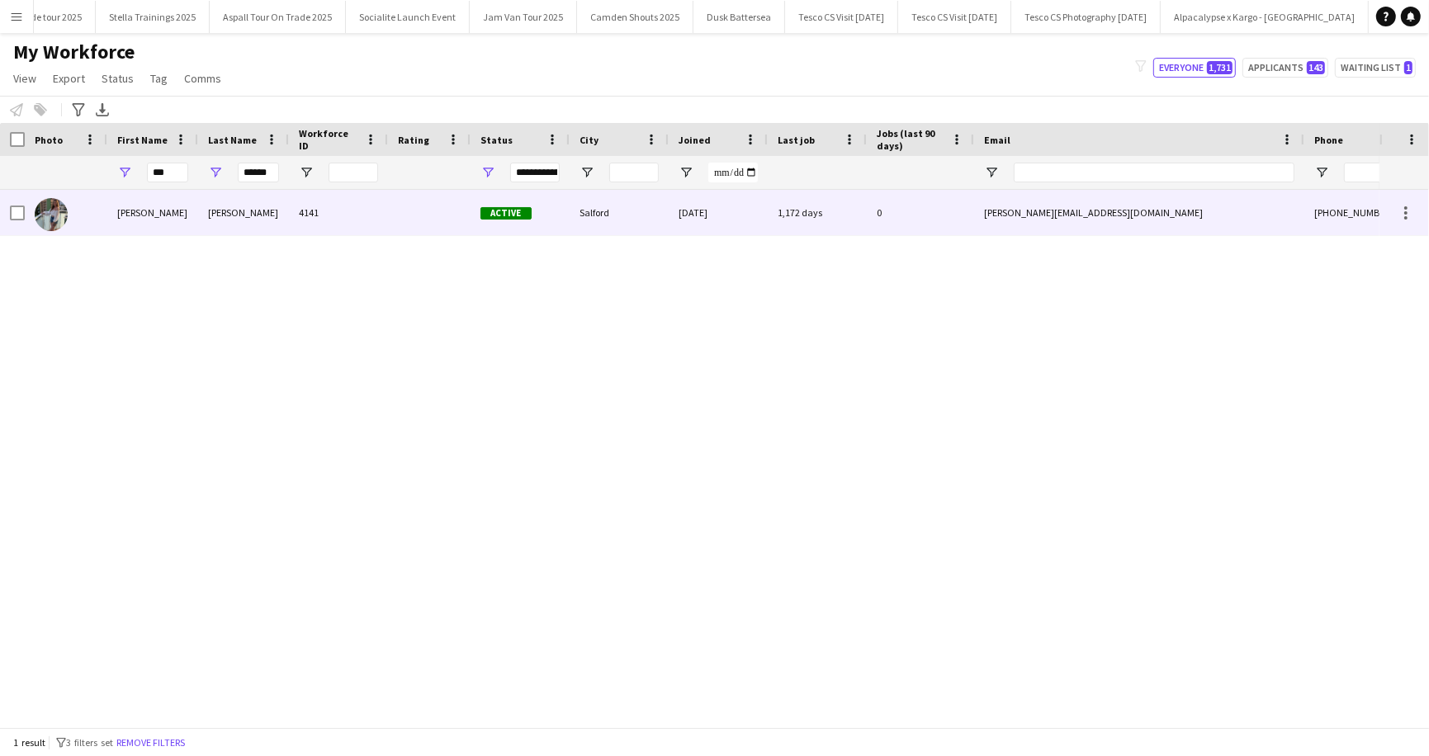
click at [151, 218] on div "[PERSON_NAME]" at bounding box center [152, 212] width 91 height 45
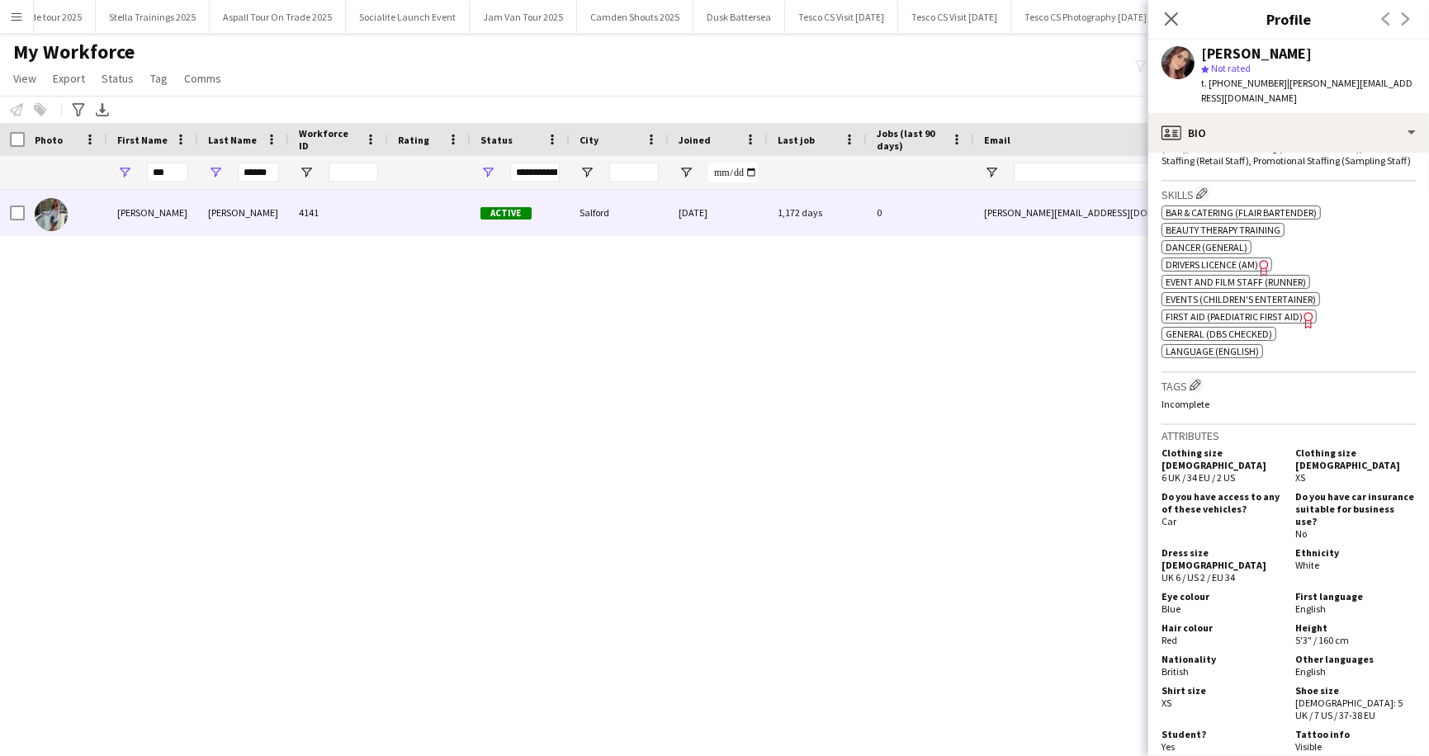
scroll to position [991, 0]
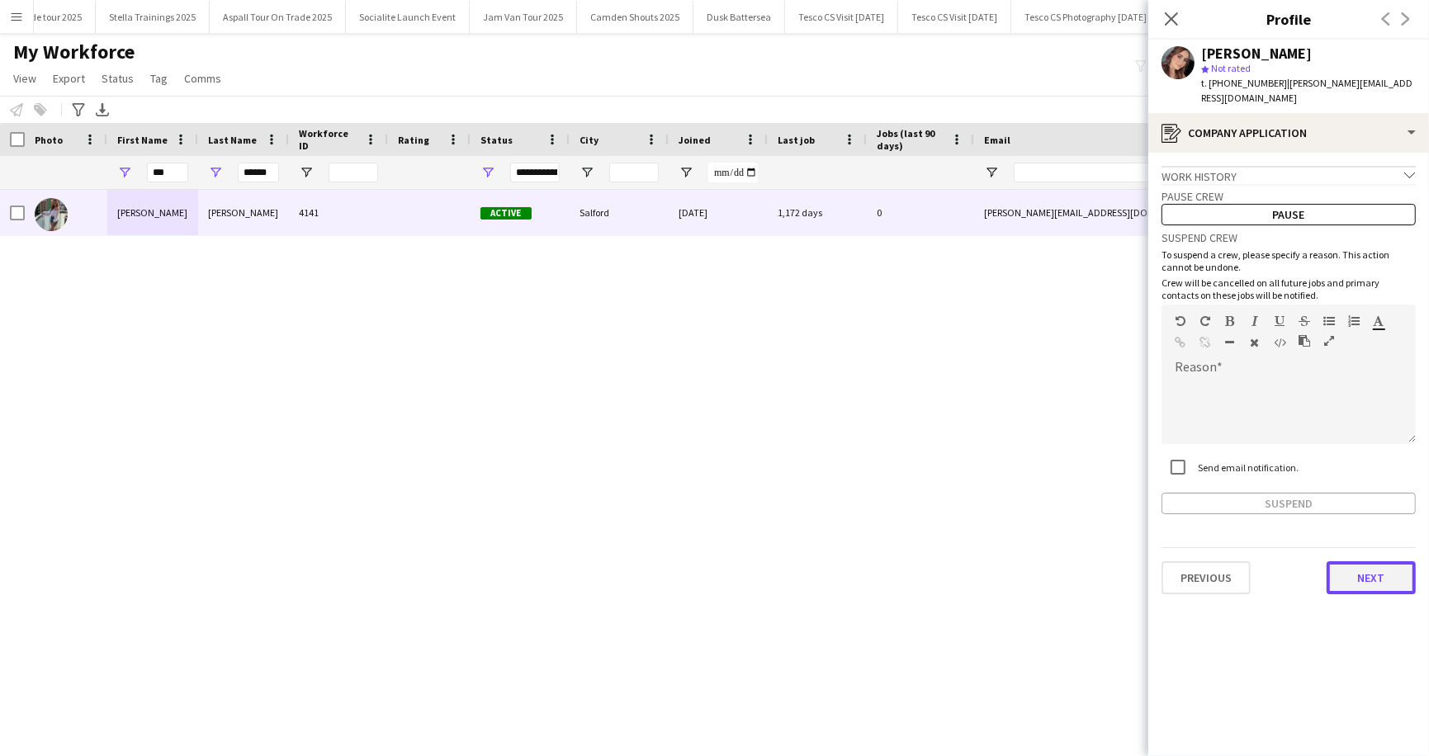
click at [1369, 570] on button "Next" at bounding box center [1371, 577] width 89 height 33
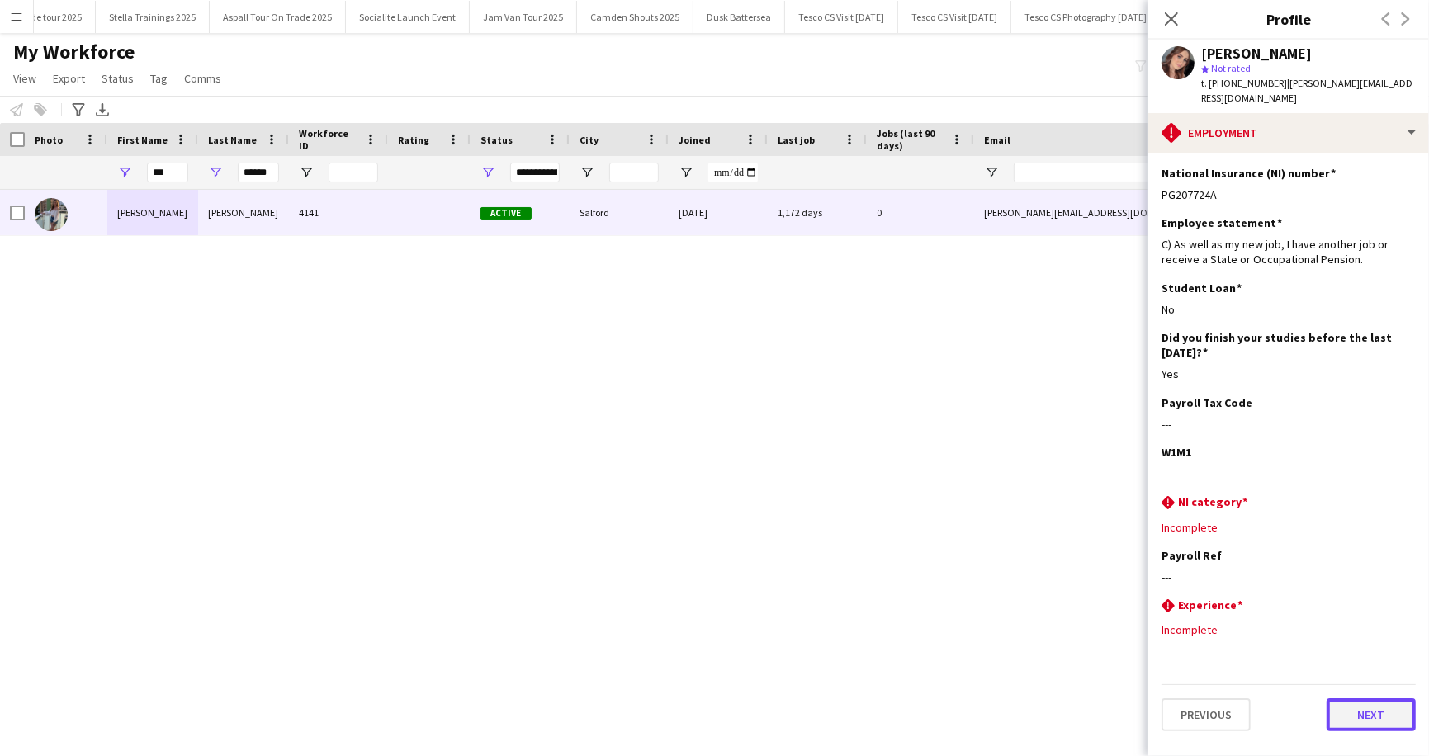
click at [1372, 705] on button "Next" at bounding box center [1371, 714] width 89 height 33
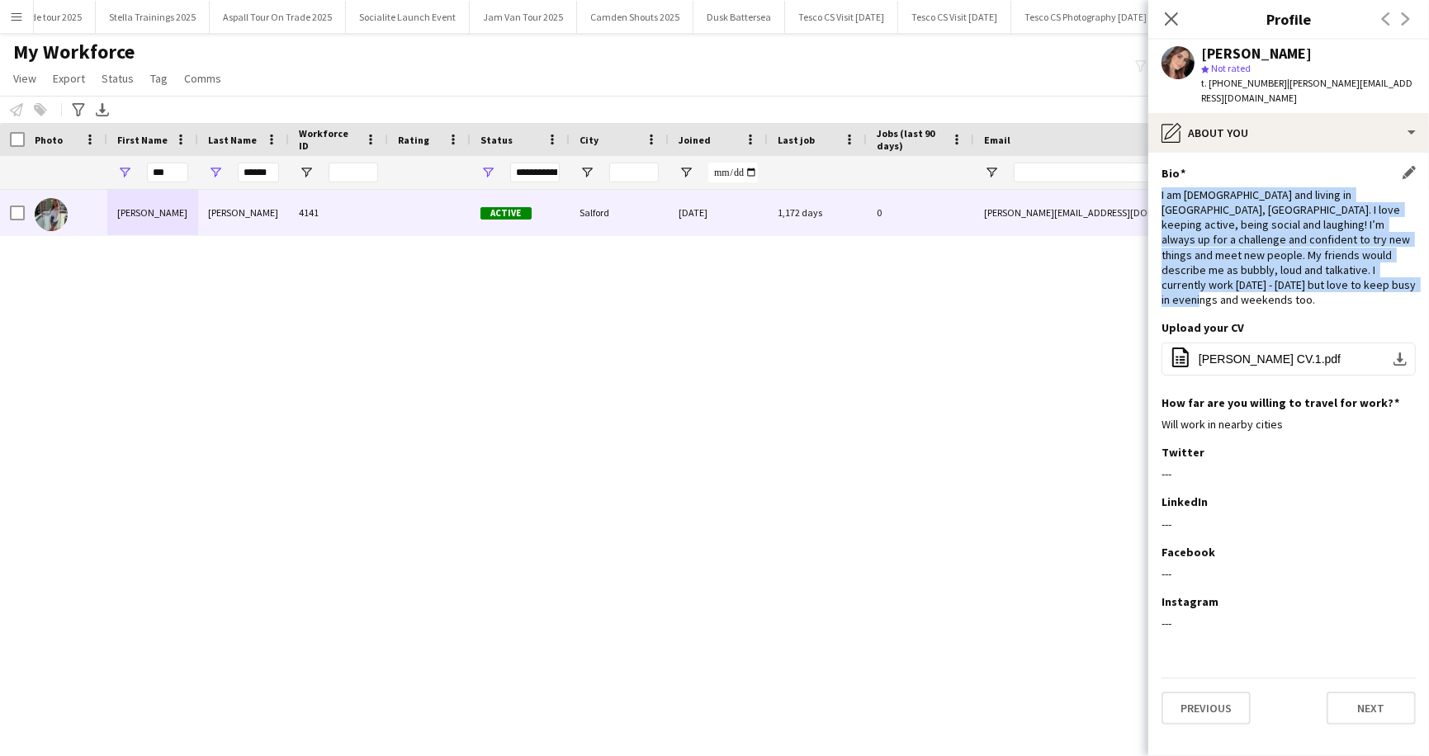
drag, startPoint x: 1162, startPoint y: 178, endPoint x: 1350, endPoint y: 269, distance: 209.4
click at [1350, 269] on div "I am [DEMOGRAPHIC_DATA] and living in [GEOGRAPHIC_DATA], [GEOGRAPHIC_DATA]. I l…" at bounding box center [1289, 247] width 254 height 121
copy div "I am [DEMOGRAPHIC_DATA] and living in [GEOGRAPHIC_DATA], [GEOGRAPHIC_DATA]. I l…"
